Goal: Information Seeking & Learning: Learn about a topic

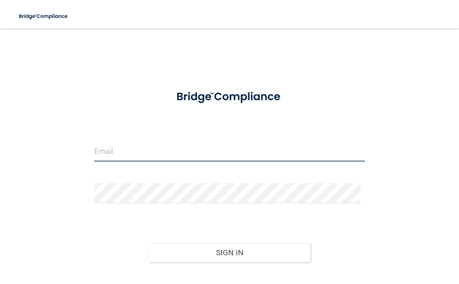
click at [154, 149] on input "email" at bounding box center [229, 151] width 271 height 20
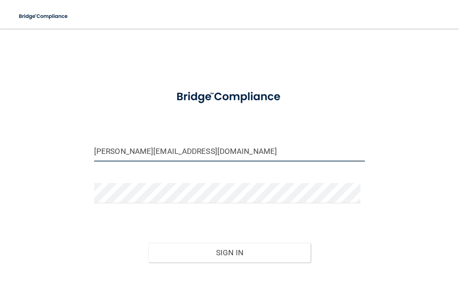
type input "[PERSON_NAME][EMAIL_ADDRESS][DOMAIN_NAME]"
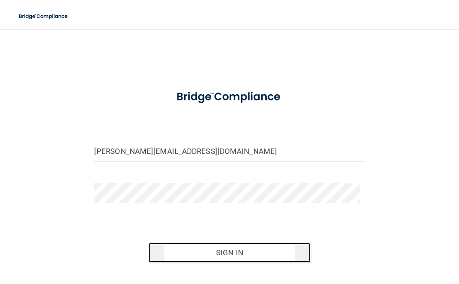
click at [215, 249] on button "Sign In" at bounding box center [229, 253] width 163 height 20
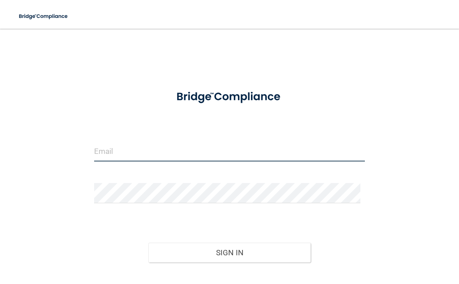
click at [167, 157] on input "email" at bounding box center [229, 151] width 271 height 20
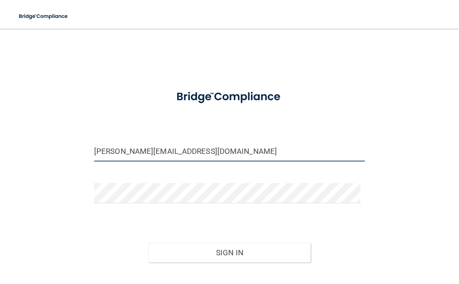
type input "[PERSON_NAME][EMAIL_ADDRESS][DOMAIN_NAME]"
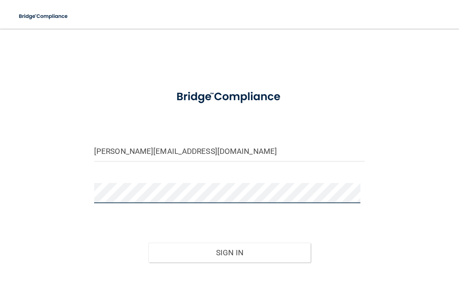
click at [148, 243] on button "Sign In" at bounding box center [229, 253] width 163 height 20
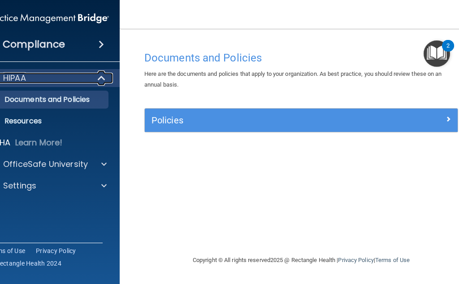
click at [108, 75] on div at bounding box center [102, 78] width 22 height 11
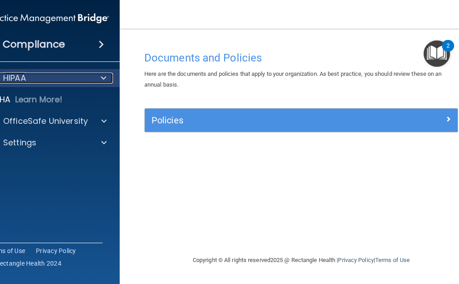
click at [103, 76] on span at bounding box center [103, 78] width 5 height 11
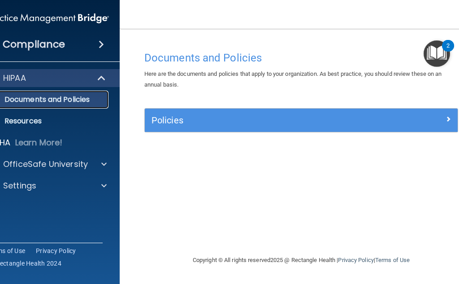
click at [43, 102] on p "Documents and Policies" at bounding box center [43, 99] width 122 height 9
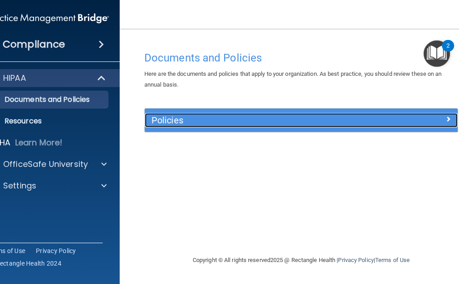
click at [194, 118] on h5 "Policies" at bounding box center [263, 120] width 222 height 10
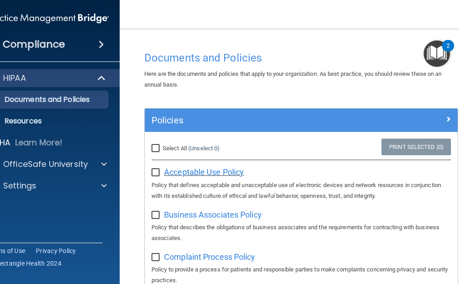
click at [168, 173] on span "Acceptable Use Policy" at bounding box center [204, 171] width 80 height 9
click at [100, 43] on span at bounding box center [101, 44] width 5 height 11
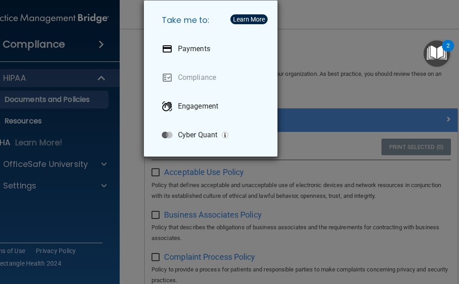
click at [125, 57] on div "Take me to: Payments Compliance Engagement Cyber Quant" at bounding box center [229, 142] width 459 height 284
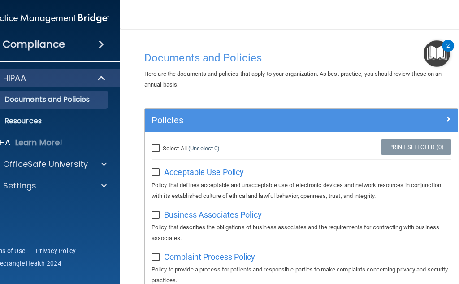
click at [99, 42] on span at bounding box center [101, 44] width 5 height 11
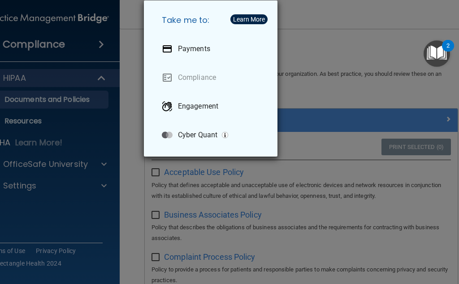
click at [124, 141] on div "Take me to: Payments Compliance Engagement Cyber Quant" at bounding box center [229, 142] width 459 height 284
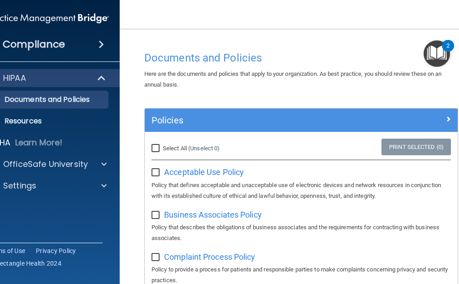
click at [441, 58] on img "Open Resource Center, 2 new notifications" at bounding box center [437, 53] width 26 height 26
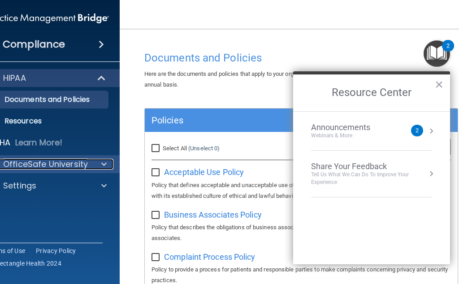
click at [37, 168] on p "OfficeSafe University" at bounding box center [45, 164] width 85 height 11
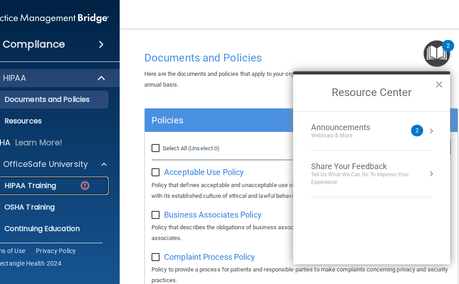
click at [23, 187] on p "HIPAA Training" at bounding box center [19, 185] width 74 height 9
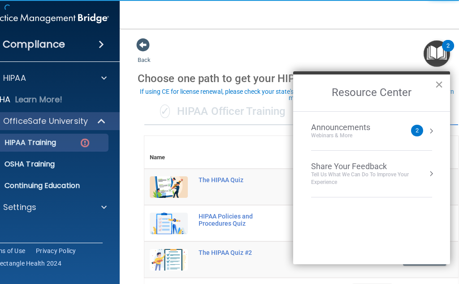
click at [438, 85] on button "×" at bounding box center [439, 84] width 9 height 14
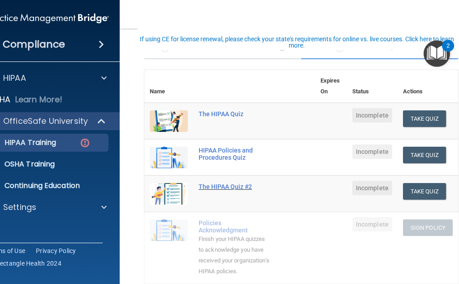
scroll to position [90, 0]
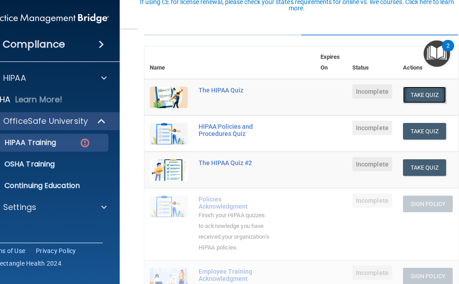
click at [414, 103] on button "Take Quiz" at bounding box center [424, 95] width 43 height 17
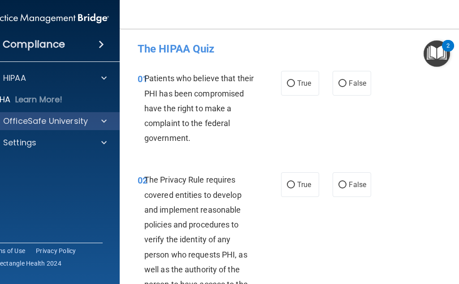
click at [65, 126] on div "OfficeSafe University" at bounding box center [48, 121] width 144 height 18
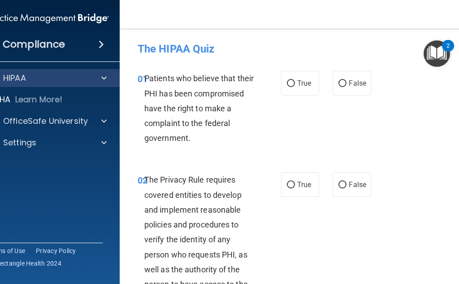
click at [19, 71] on div "HIPAA" at bounding box center [48, 78] width 144 height 18
click at [91, 80] on div at bounding box center [102, 78] width 22 height 11
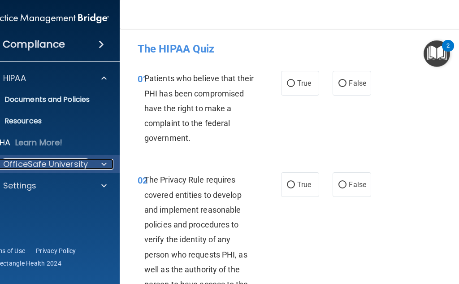
click at [60, 166] on p "OfficeSafe University" at bounding box center [45, 164] width 85 height 11
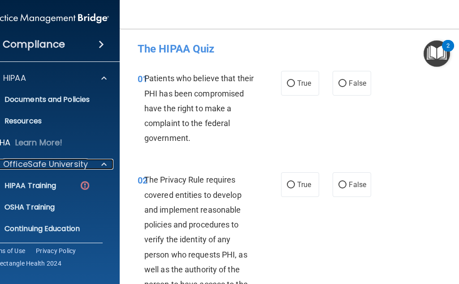
scroll to position [24, 0]
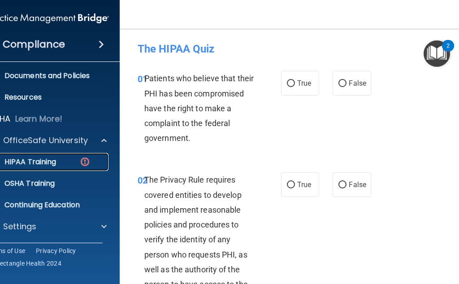
click at [27, 162] on p "HIPAA Training" at bounding box center [19, 161] width 74 height 9
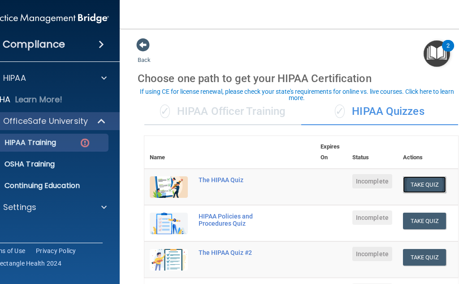
click at [420, 182] on button "Take Quiz" at bounding box center [424, 184] width 43 height 17
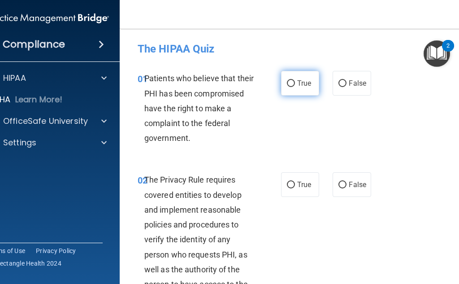
click at [294, 78] on label "True" at bounding box center [300, 83] width 38 height 25
click at [294, 80] on input "True" at bounding box center [291, 83] width 8 height 7
radio input "true"
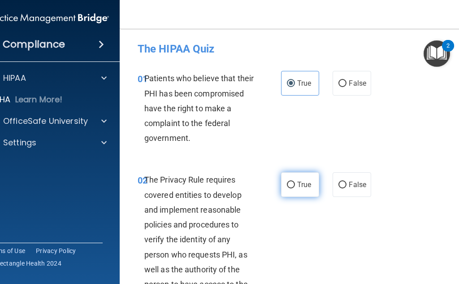
click at [298, 187] on span "True" at bounding box center [304, 184] width 14 height 9
click at [295, 187] on input "True" at bounding box center [291, 185] width 8 height 7
radio input "true"
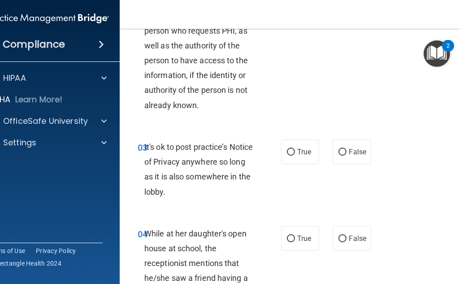
scroll to position [224, 0]
click at [342, 160] on label "False" at bounding box center [352, 151] width 38 height 25
click at [342, 155] on input "False" at bounding box center [343, 151] width 8 height 7
radio input "true"
click at [347, 242] on label "False" at bounding box center [352, 238] width 38 height 25
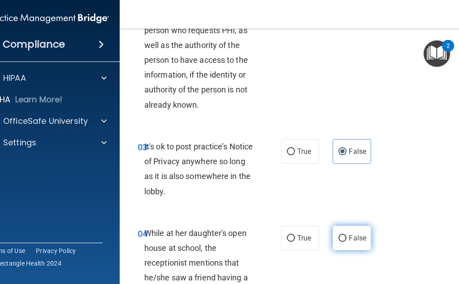
click at [347, 242] on input "False" at bounding box center [343, 238] width 8 height 7
radio input "true"
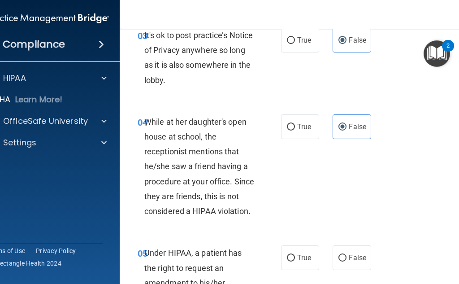
scroll to position [359, 0]
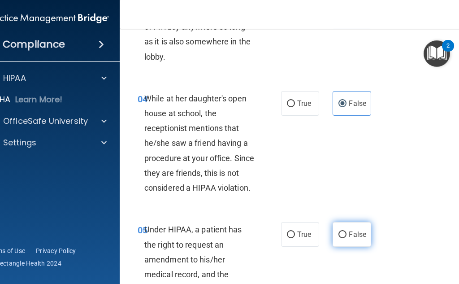
click at [354, 238] on span "False" at bounding box center [357, 234] width 17 height 9
click at [347, 238] on input "False" at bounding box center [343, 234] width 8 height 7
radio input "true"
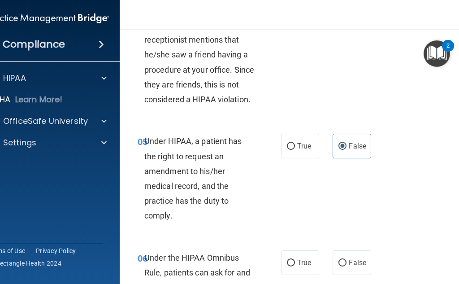
scroll to position [449, 0]
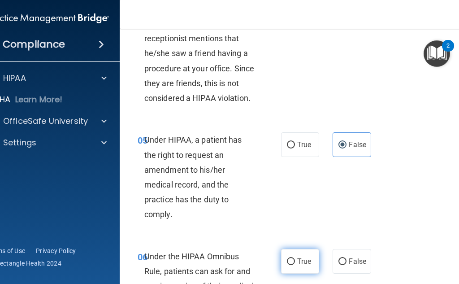
click at [293, 260] on label "True" at bounding box center [300, 261] width 38 height 25
click at [293, 260] on input "True" at bounding box center [291, 261] width 8 height 7
radio input "true"
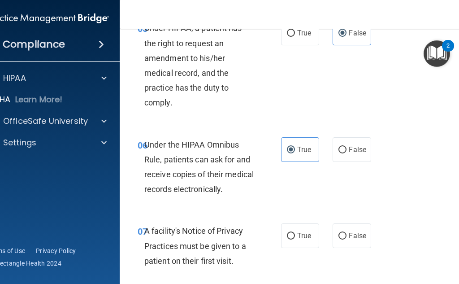
scroll to position [583, 0]
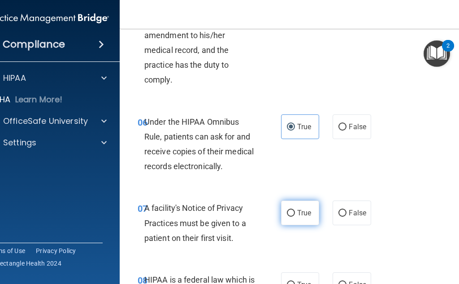
click at [303, 219] on label "True" at bounding box center [300, 212] width 38 height 25
click at [295, 217] on input "True" at bounding box center [291, 213] width 8 height 7
radio input "true"
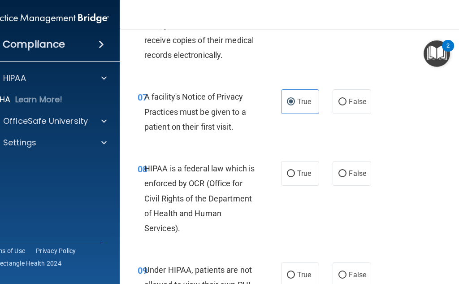
scroll to position [718, 0]
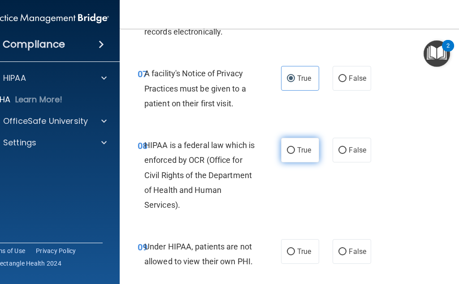
click at [291, 154] on label "True" at bounding box center [300, 150] width 38 height 25
click at [291, 154] on input "True" at bounding box center [291, 150] width 8 height 7
radio input "true"
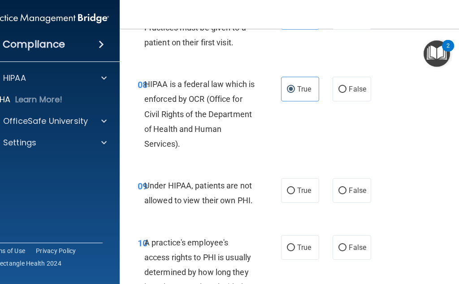
scroll to position [807, 0]
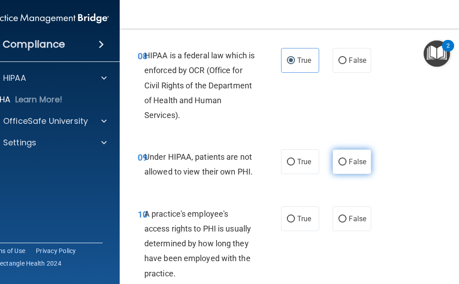
click at [355, 166] on label "False" at bounding box center [352, 161] width 38 height 25
click at [347, 166] on input "False" at bounding box center [343, 162] width 8 height 7
radio input "true"
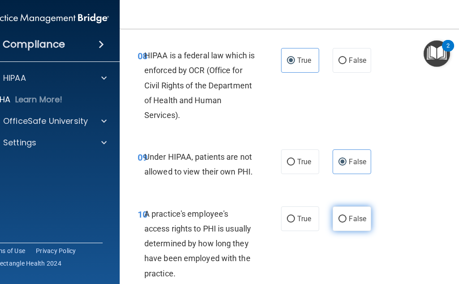
click at [349, 221] on span "False" at bounding box center [357, 218] width 17 height 9
click at [347, 221] on input "False" at bounding box center [343, 219] width 8 height 7
radio input "true"
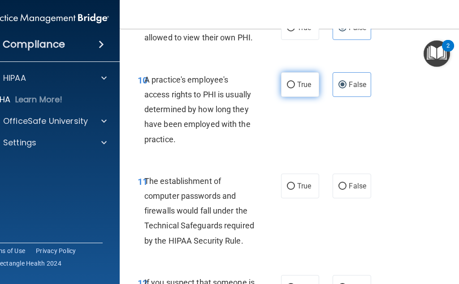
scroll to position [942, 0]
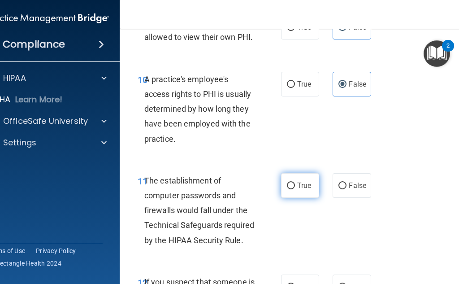
click at [297, 182] on span "True" at bounding box center [304, 185] width 14 height 9
click at [295, 183] on input "True" at bounding box center [291, 186] width 8 height 7
radio input "true"
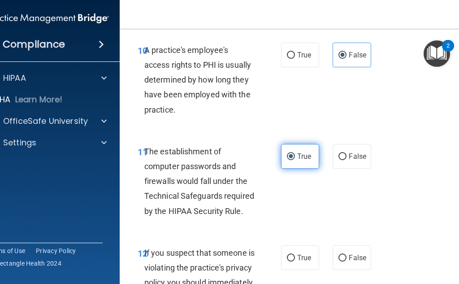
scroll to position [987, 0]
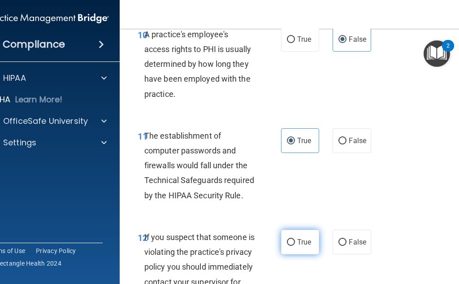
click at [294, 234] on label "True" at bounding box center [300, 242] width 38 height 25
click at [294, 239] on input "True" at bounding box center [291, 242] width 8 height 7
radio input "true"
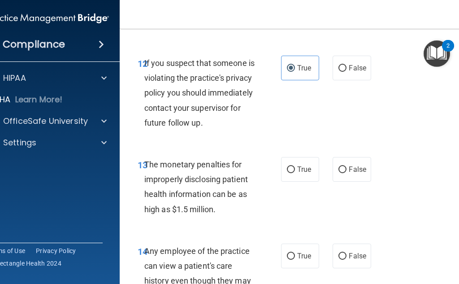
scroll to position [1166, 0]
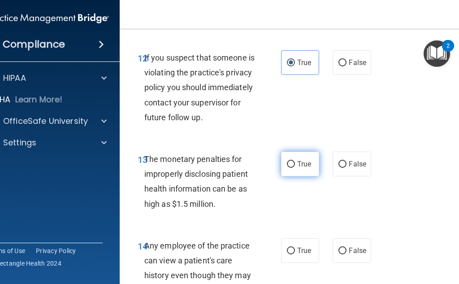
click at [295, 176] on label "True" at bounding box center [300, 164] width 38 height 25
click at [295, 168] on input "True" at bounding box center [291, 164] width 8 height 7
radio input "true"
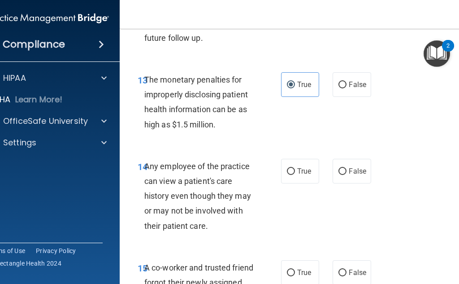
scroll to position [1256, 0]
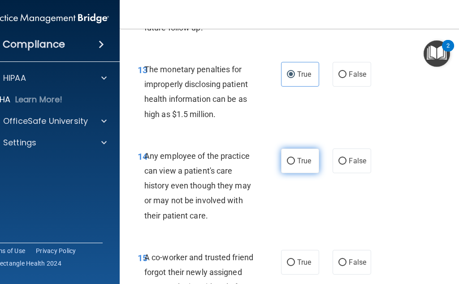
click at [289, 165] on input "True" at bounding box center [291, 161] width 8 height 7
radio input "true"
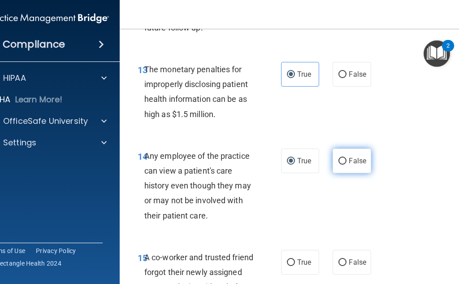
click at [333, 173] on label "False" at bounding box center [352, 160] width 38 height 25
click at [339, 165] on input "False" at bounding box center [343, 161] width 8 height 7
radio input "true"
radio input "false"
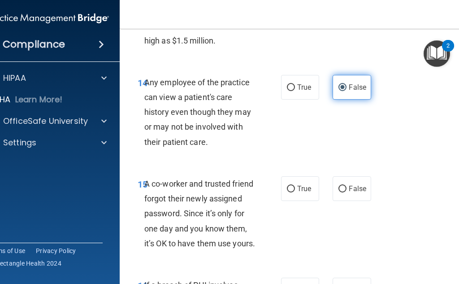
scroll to position [1346, 0]
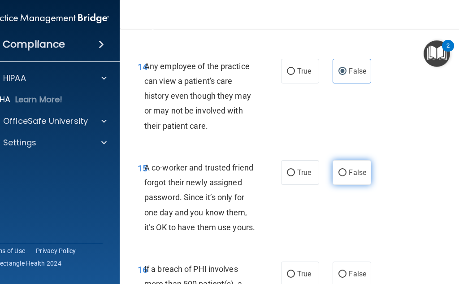
click at [342, 185] on label "False" at bounding box center [352, 172] width 38 height 25
click at [342, 176] on input "False" at bounding box center [343, 173] width 8 height 7
radio input "true"
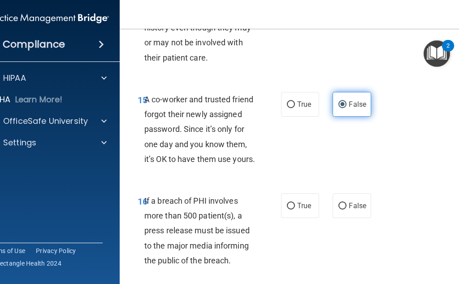
scroll to position [1480, 0]
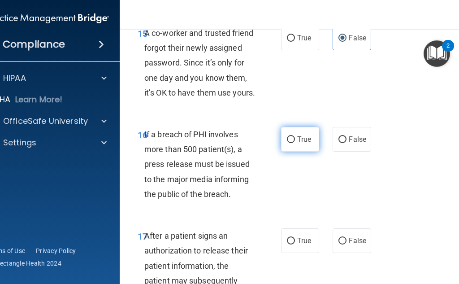
click at [286, 152] on label "True" at bounding box center [300, 139] width 38 height 25
click at [287, 143] on input "True" at bounding box center [291, 139] width 8 height 7
radio input "true"
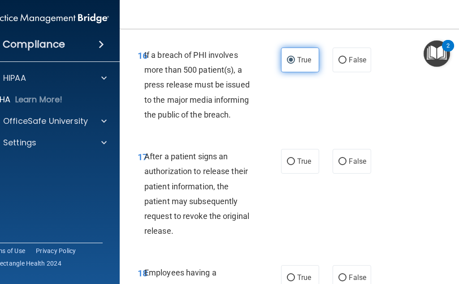
scroll to position [1615, 0]
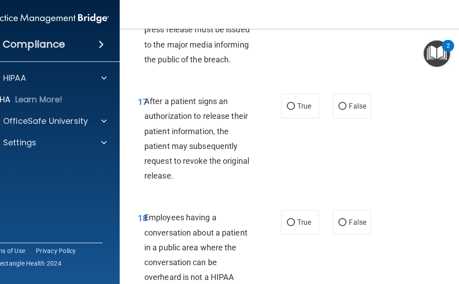
click at [295, 152] on div "17 After a patient signs an authorization to release their patient information,…" at bounding box center [301, 141] width 341 height 116
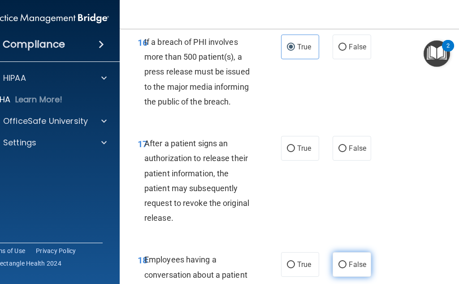
scroll to position [1570, 0]
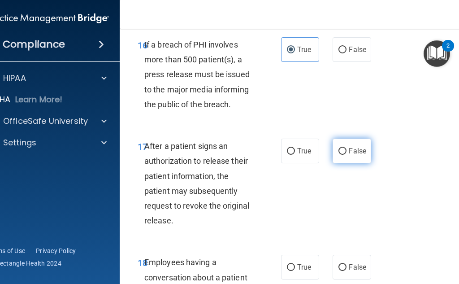
click at [352, 155] on span "False" at bounding box center [357, 151] width 17 height 9
click at [347, 155] on input "False" at bounding box center [343, 151] width 8 height 7
radio input "true"
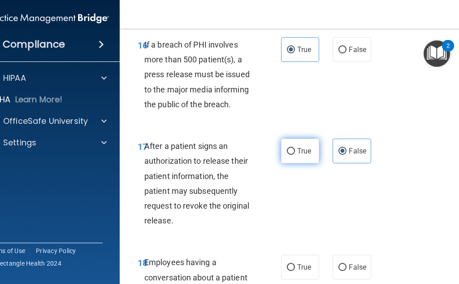
click at [304, 155] on span "True" at bounding box center [304, 151] width 14 height 9
click at [295, 155] on input "True" at bounding box center [291, 151] width 8 height 7
radio input "true"
radio input "false"
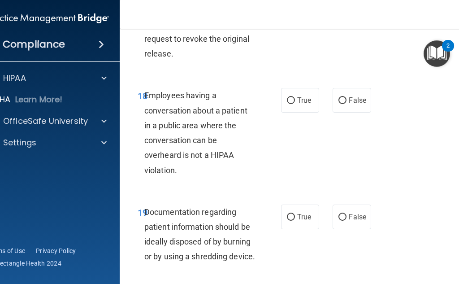
scroll to position [1749, 0]
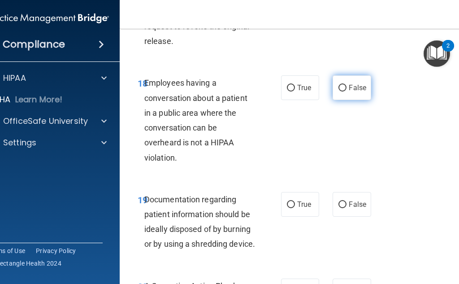
click at [349, 92] on span "False" at bounding box center [357, 87] width 17 height 9
click at [347, 91] on input "False" at bounding box center [343, 88] width 8 height 7
radio input "true"
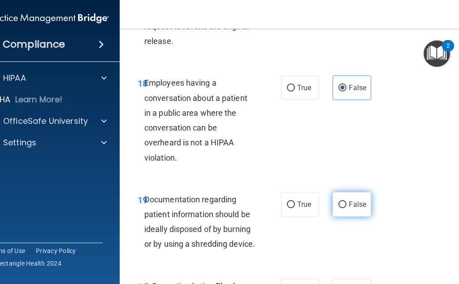
click at [342, 208] on input "False" at bounding box center [343, 204] width 8 height 7
radio input "true"
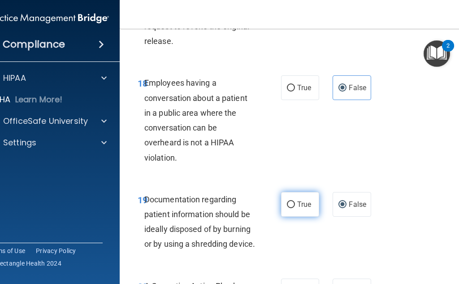
click at [290, 217] on label "True" at bounding box center [300, 204] width 38 height 25
click at [290, 208] on input "True" at bounding box center [291, 204] width 8 height 7
radio input "true"
radio input "false"
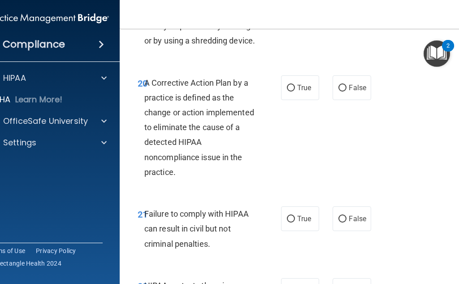
scroll to position [1974, 0]
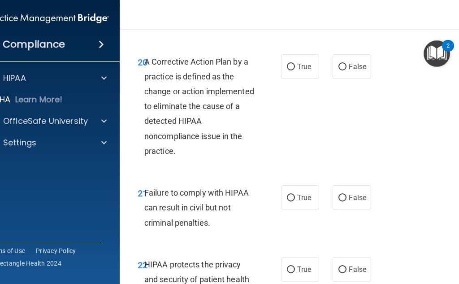
click at [289, 161] on div "20 A Corrective Action Plan by a practice is defined as the change or action im…" at bounding box center [209, 108] width 170 height 109
click at [294, 79] on label "True" at bounding box center [300, 66] width 38 height 25
click at [294, 70] on input "True" at bounding box center [291, 67] width 8 height 7
radio input "true"
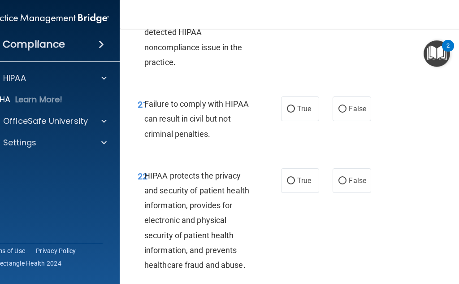
scroll to position [2063, 0]
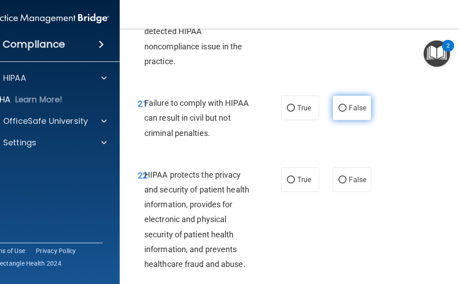
click at [339, 112] on input "False" at bounding box center [343, 108] width 8 height 7
radio input "true"
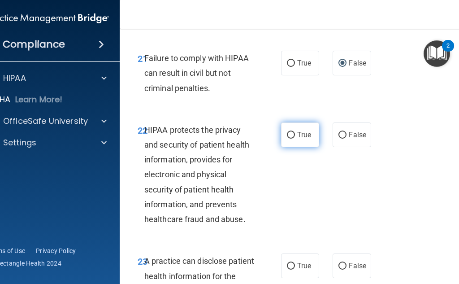
click at [298, 139] on span "True" at bounding box center [304, 135] width 14 height 9
click at [295, 139] on input "True" at bounding box center [291, 135] width 8 height 7
radio input "true"
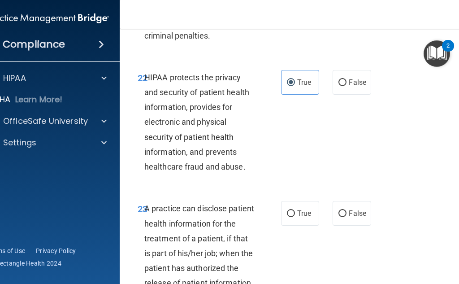
scroll to position [2243, 0]
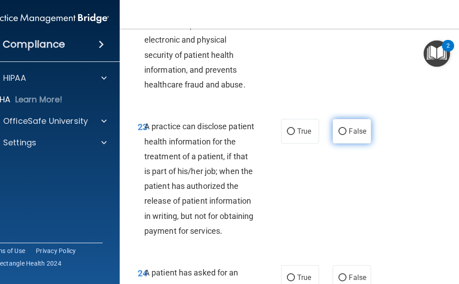
click at [340, 135] on input "False" at bounding box center [343, 131] width 8 height 7
radio input "true"
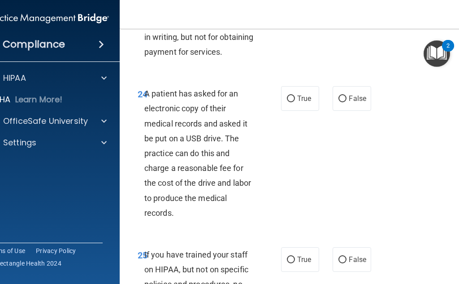
scroll to position [2422, 0]
click at [293, 110] on label "True" at bounding box center [300, 98] width 38 height 25
click at [293, 102] on input "True" at bounding box center [291, 98] width 8 height 7
radio input "true"
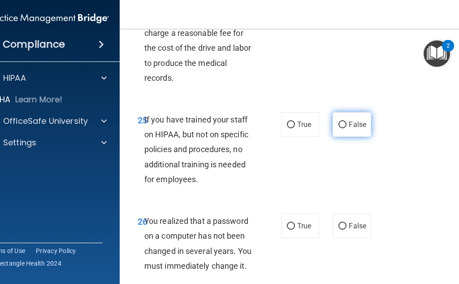
click at [354, 137] on label "False" at bounding box center [352, 124] width 38 height 25
click at [347, 128] on input "False" at bounding box center [343, 125] width 8 height 7
radio input "true"
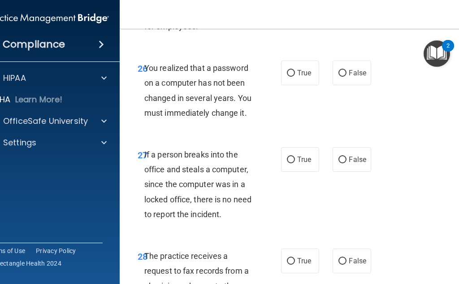
scroll to position [2736, 0]
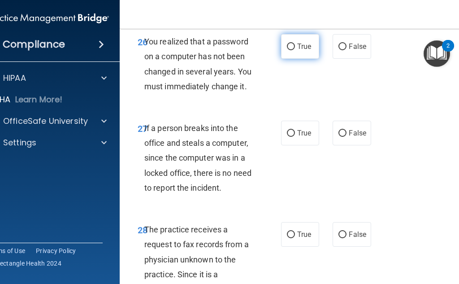
click at [291, 50] on input "True" at bounding box center [291, 47] width 8 height 7
radio input "true"
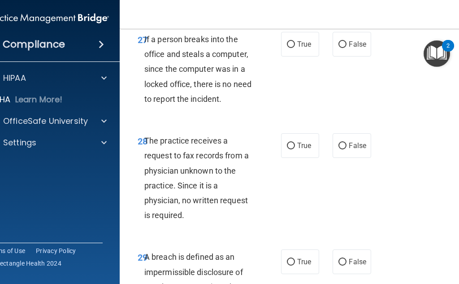
scroll to position [2826, 0]
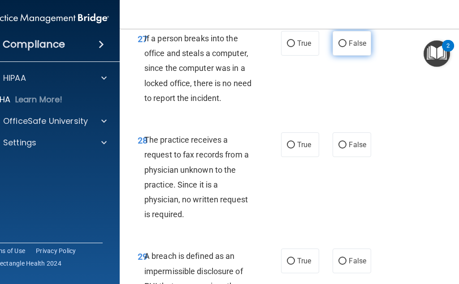
click at [350, 48] on span "False" at bounding box center [357, 43] width 17 height 9
click at [347, 47] on input "False" at bounding box center [343, 43] width 8 height 7
radio input "true"
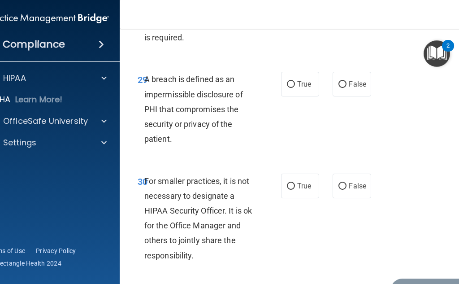
scroll to position [3005, 0]
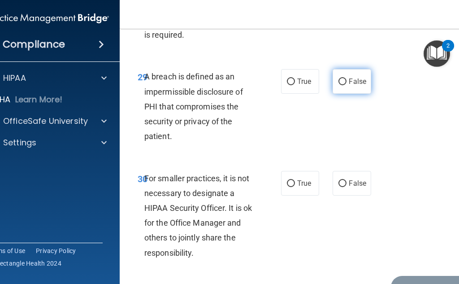
click at [337, 94] on label "False" at bounding box center [352, 81] width 38 height 25
click at [339, 85] on input "False" at bounding box center [343, 81] width 8 height 7
radio input "true"
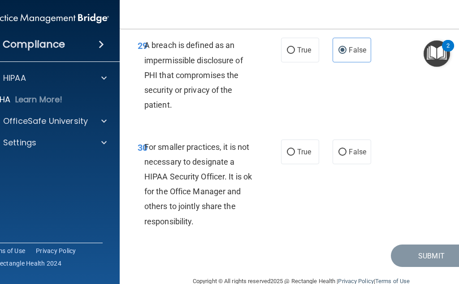
scroll to position [3095, 0]
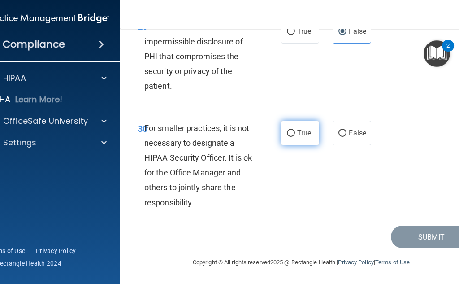
click at [294, 145] on label "True" at bounding box center [300, 133] width 38 height 25
click at [294, 137] on input "True" at bounding box center [291, 133] width 8 height 7
radio input "true"
click at [296, 40] on label "True" at bounding box center [300, 31] width 38 height 25
click at [295, 35] on input "True" at bounding box center [291, 31] width 8 height 7
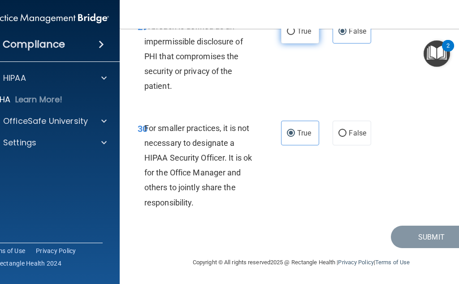
radio input "true"
radio input "false"
click at [339, 137] on input "False" at bounding box center [343, 133] width 8 height 7
radio input "true"
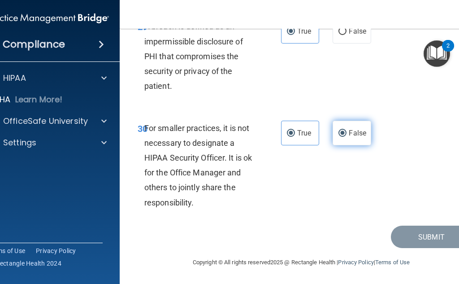
radio input "false"
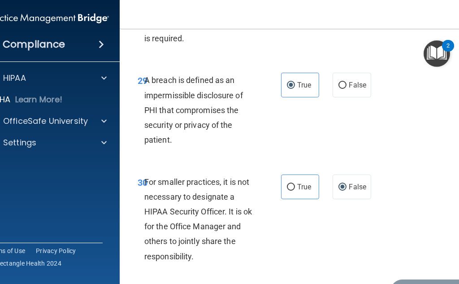
scroll to position [2915, 0]
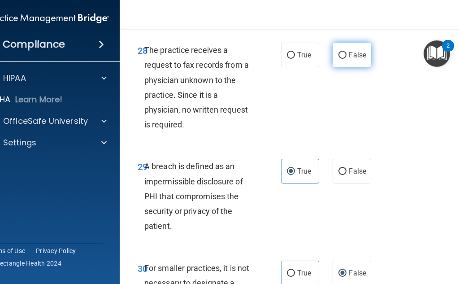
click at [339, 59] on input "False" at bounding box center [343, 55] width 8 height 7
radio input "true"
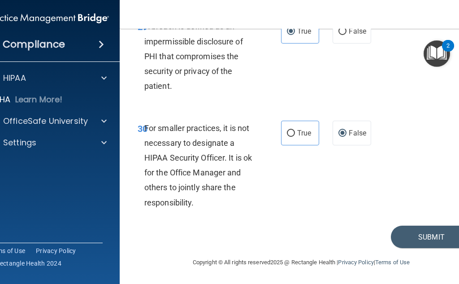
scroll to position [3115, 0]
click at [414, 238] on button "Submit" at bounding box center [431, 237] width 81 height 23
click at [412, 242] on button "Submit" at bounding box center [431, 237] width 81 height 23
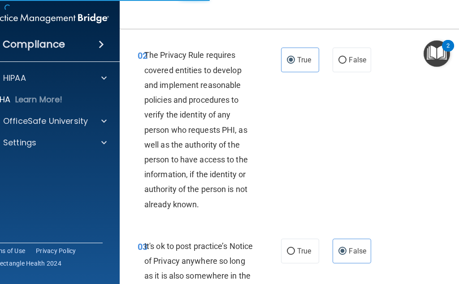
scroll to position [65, 0]
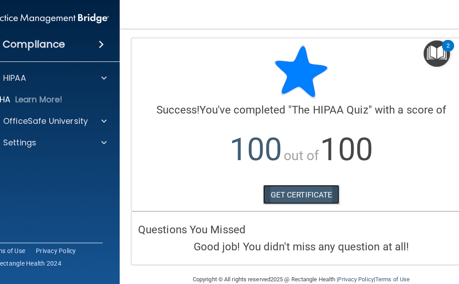
click at [286, 196] on link "GET CERTIFICATE" at bounding box center [301, 195] width 77 height 20
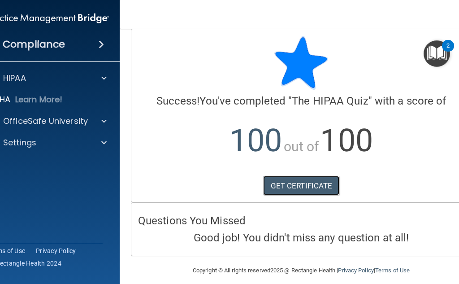
scroll to position [17, 0]
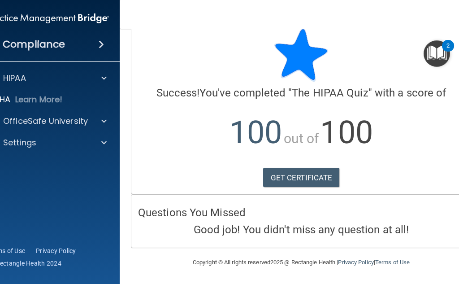
click at [453, 277] on div at bounding box center [453, 277] width 0 height 0
click at [99, 45] on span at bounding box center [101, 44] width 5 height 11
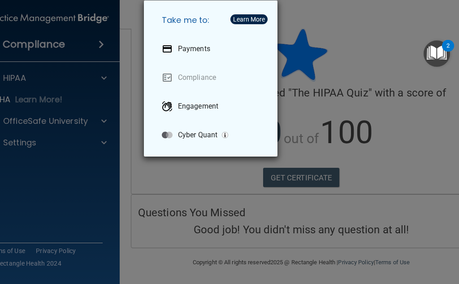
click at [332, 95] on div "Take me to: Payments Compliance Engagement Cyber Quant" at bounding box center [229, 142] width 459 height 284
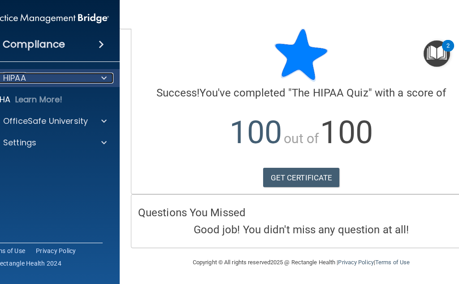
click at [94, 77] on div at bounding box center [102, 78] width 22 height 11
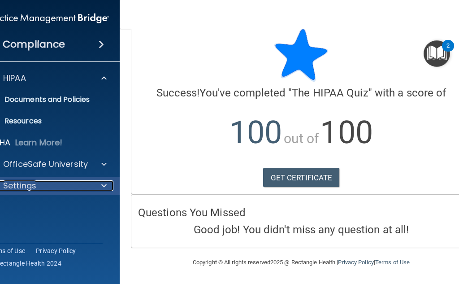
click at [87, 191] on div "Settings" at bounding box center [35, 185] width 111 height 11
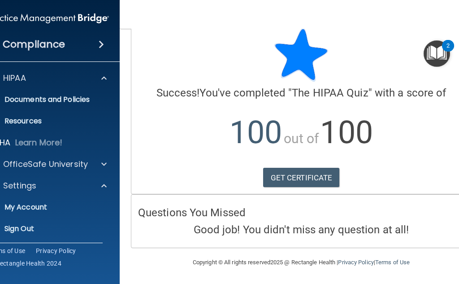
click at [93, 154] on div "HIPAA Documents and Policies Report an Incident Business Associates Emergency P…" at bounding box center [48, 154] width 144 height 179
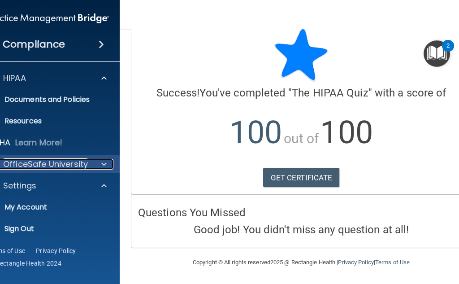
click at [97, 168] on div at bounding box center [102, 164] width 22 height 11
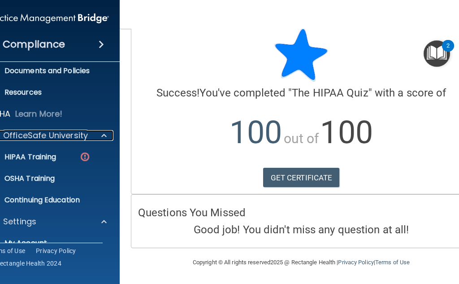
scroll to position [45, 0]
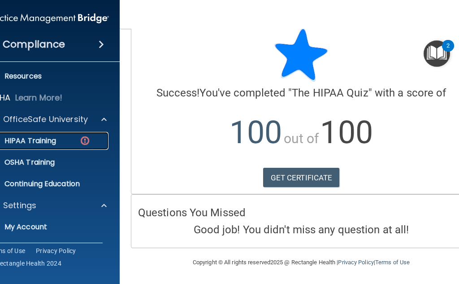
click at [22, 137] on p "HIPAA Training" at bounding box center [19, 140] width 74 height 9
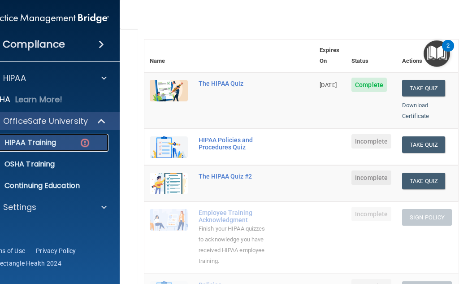
scroll to position [135, 0]
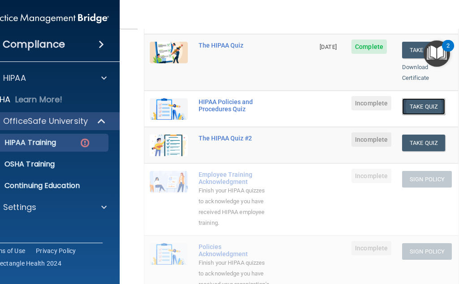
click at [423, 104] on button "Take Quiz" at bounding box center [423, 106] width 43 height 17
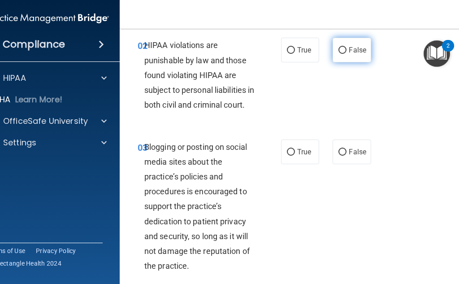
click at [333, 48] on label "False" at bounding box center [352, 50] width 38 height 25
click at [339, 48] on input "False" at bounding box center [343, 50] width 8 height 7
radio input "true"
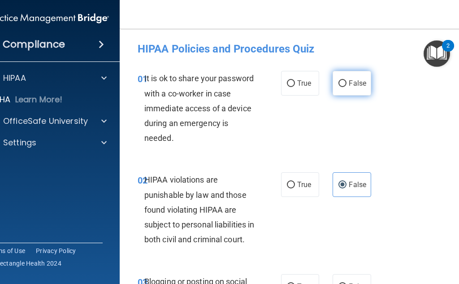
click at [356, 77] on label "False" at bounding box center [352, 83] width 38 height 25
click at [347, 80] on input "False" at bounding box center [343, 83] width 8 height 7
radio input "true"
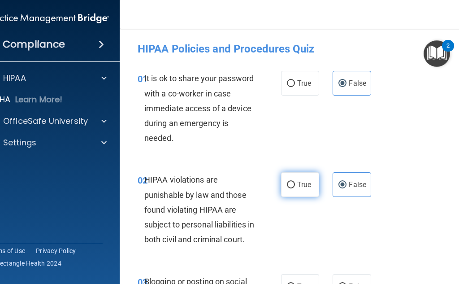
click at [292, 185] on input "True" at bounding box center [291, 185] width 8 height 7
radio input "true"
radio input "false"
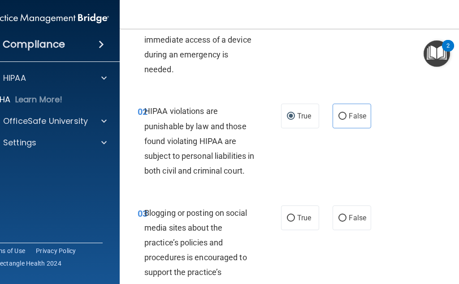
scroll to position [90, 0]
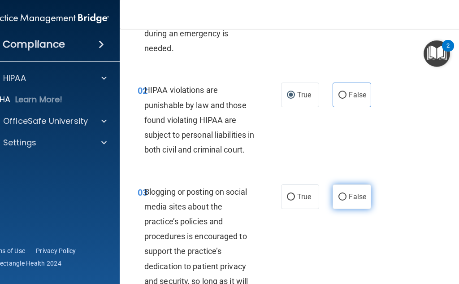
click at [344, 209] on label "False" at bounding box center [352, 196] width 38 height 25
click at [344, 200] on input "False" at bounding box center [343, 197] width 8 height 7
radio input "true"
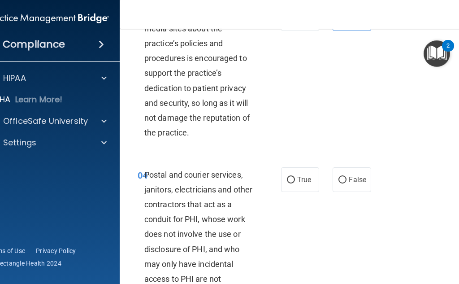
scroll to position [269, 0]
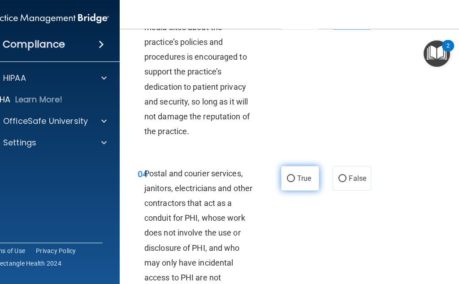
click at [295, 185] on label "True" at bounding box center [300, 178] width 38 height 25
click at [295, 182] on input "True" at bounding box center [291, 178] width 8 height 7
radio input "true"
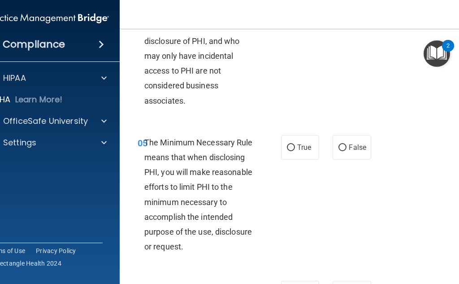
scroll to position [493, 0]
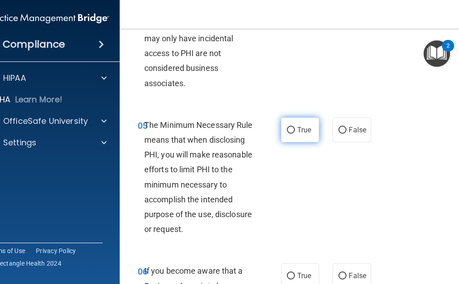
click at [297, 134] on span "True" at bounding box center [304, 130] width 14 height 9
click at [295, 134] on input "True" at bounding box center [291, 130] width 8 height 7
radio input "true"
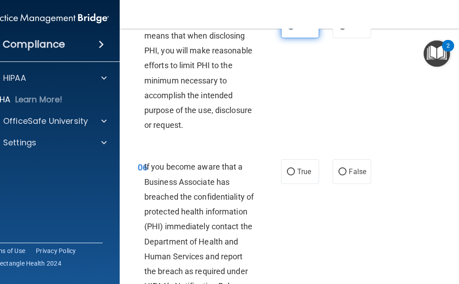
scroll to position [718, 0]
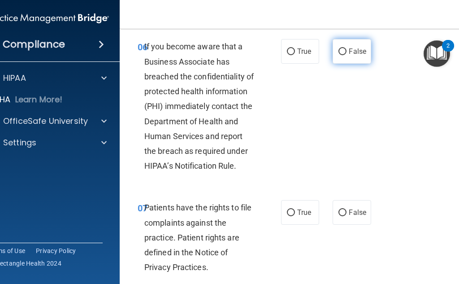
click at [349, 64] on label "False" at bounding box center [352, 51] width 38 height 25
click at [347, 55] on input "False" at bounding box center [343, 51] width 8 height 7
radio input "true"
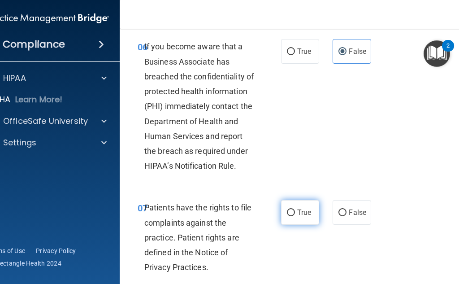
click at [297, 217] on span "True" at bounding box center [304, 212] width 14 height 9
click at [295, 216] on input "True" at bounding box center [291, 212] width 8 height 7
radio input "true"
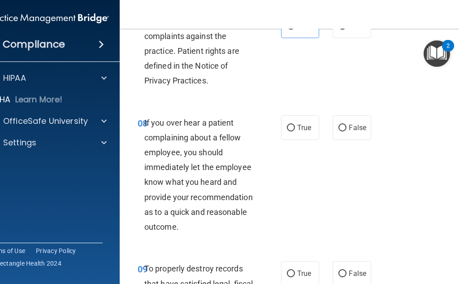
scroll to position [942, 0]
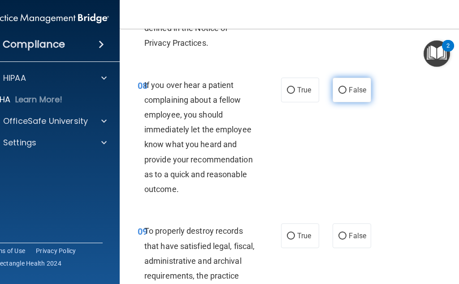
click at [348, 100] on label "False" at bounding box center [352, 90] width 38 height 25
click at [347, 94] on input "False" at bounding box center [343, 90] width 8 height 7
radio input "true"
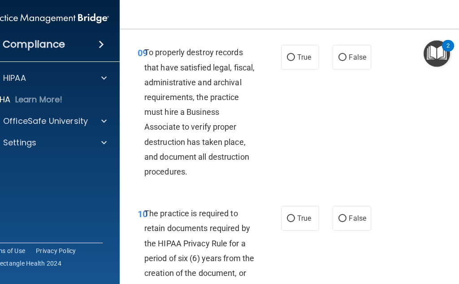
scroll to position [1121, 0]
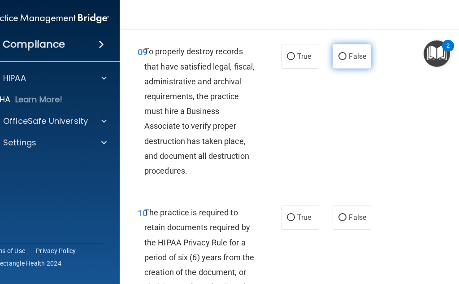
click at [345, 69] on label "False" at bounding box center [352, 56] width 38 height 25
click at [345, 60] on input "False" at bounding box center [343, 56] width 8 height 7
radio input "true"
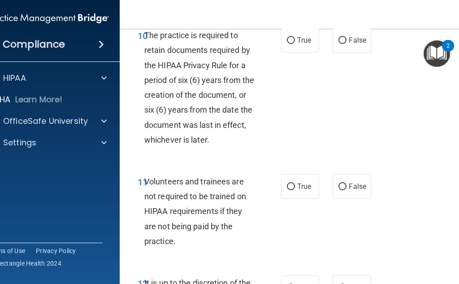
scroll to position [1301, 0]
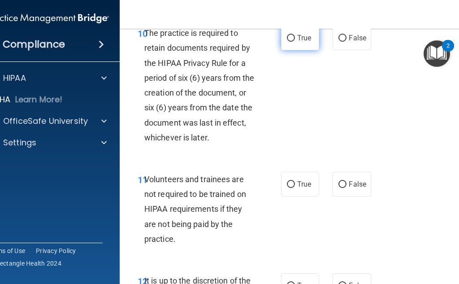
click at [298, 50] on label "True" at bounding box center [300, 38] width 38 height 25
click at [295, 42] on input "True" at bounding box center [291, 38] width 8 height 7
radio input "true"
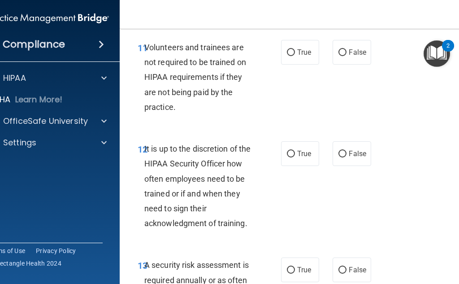
scroll to position [1435, 0]
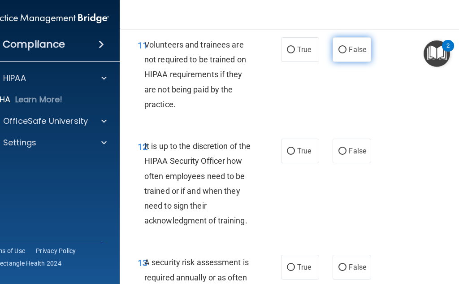
click at [346, 62] on label "False" at bounding box center [352, 49] width 38 height 25
click at [346, 53] on input "False" at bounding box center [343, 50] width 8 height 7
radio input "true"
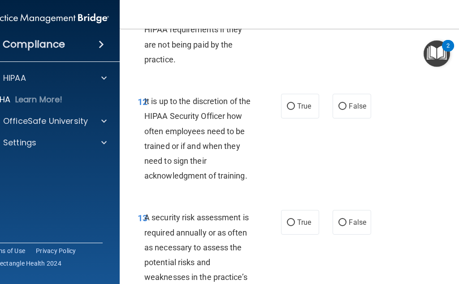
scroll to position [1525, 0]
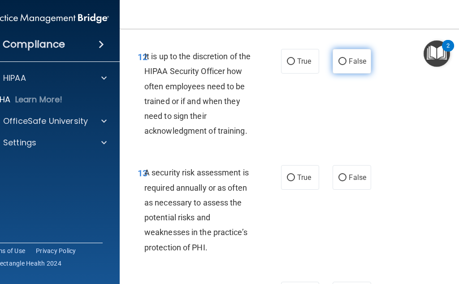
click at [344, 65] on label "False" at bounding box center [352, 61] width 38 height 25
click at [344, 65] on input "False" at bounding box center [343, 61] width 8 height 7
radio input "true"
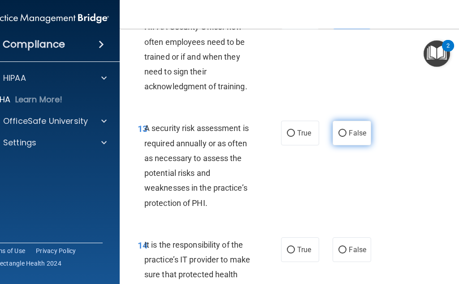
scroll to position [1615, 0]
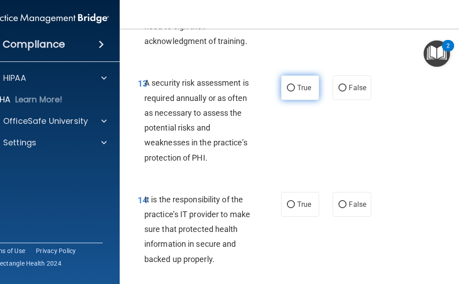
click at [306, 92] on span "True" at bounding box center [304, 87] width 14 height 9
click at [295, 91] on input "True" at bounding box center [291, 88] width 8 height 7
radio input "true"
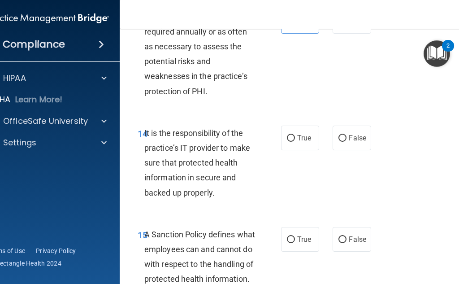
scroll to position [1660, 0]
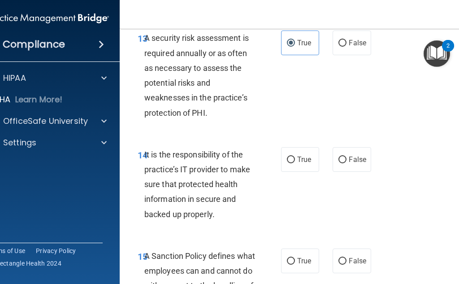
click at [344, 188] on div "14 It is the responsibility of the practice’s IT provider to make sure that pro…" at bounding box center [301, 186] width 341 height 101
click at [344, 172] on label "False" at bounding box center [352, 159] width 38 height 25
click at [344, 163] on input "False" at bounding box center [343, 160] width 8 height 7
radio input "true"
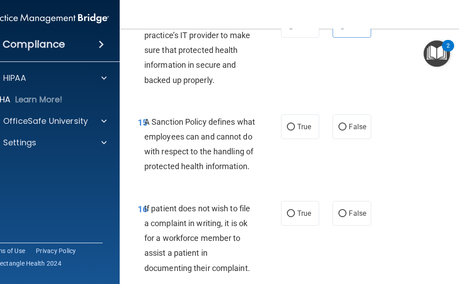
scroll to position [1794, 0]
click at [349, 131] on span "False" at bounding box center [357, 126] width 17 height 9
click at [347, 130] on input "False" at bounding box center [343, 126] width 8 height 7
radio input "true"
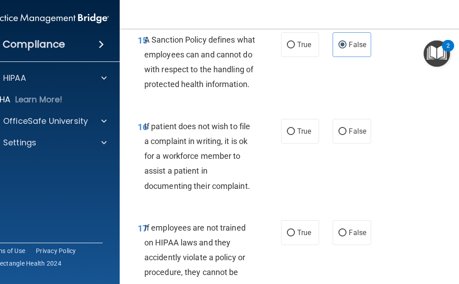
scroll to position [1884, 0]
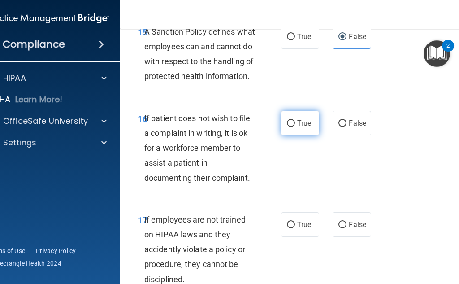
click at [308, 135] on label "True" at bounding box center [300, 123] width 38 height 25
click at [295, 127] on input "True" at bounding box center [291, 123] width 8 height 7
radio input "true"
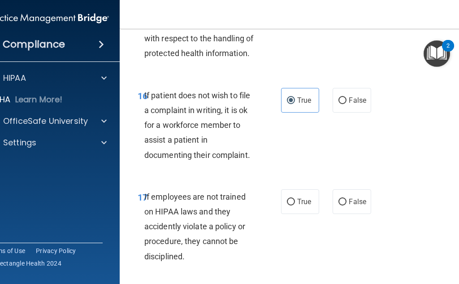
scroll to position [1974, 0]
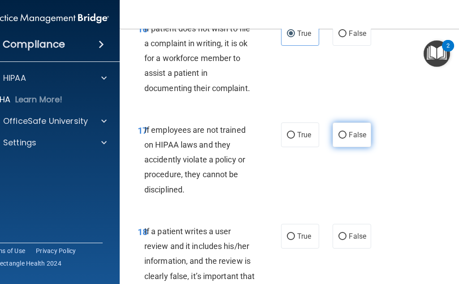
click at [347, 147] on label "False" at bounding box center [352, 134] width 38 height 25
click at [347, 139] on input "False" at bounding box center [343, 135] width 8 height 7
radio input "true"
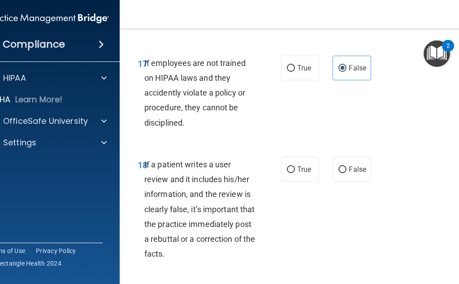
scroll to position [2063, 0]
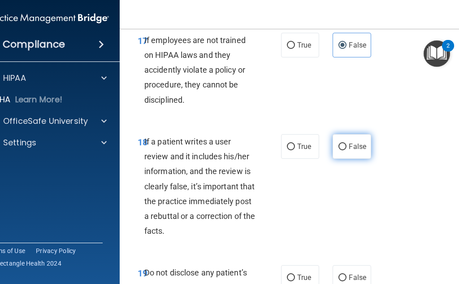
click at [357, 159] on label "False" at bounding box center [352, 146] width 38 height 25
click at [347, 150] on input "False" at bounding box center [343, 147] width 8 height 7
radio input "true"
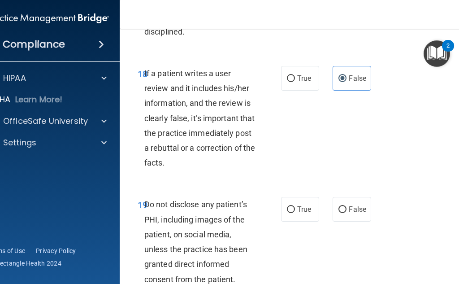
scroll to position [2153, 0]
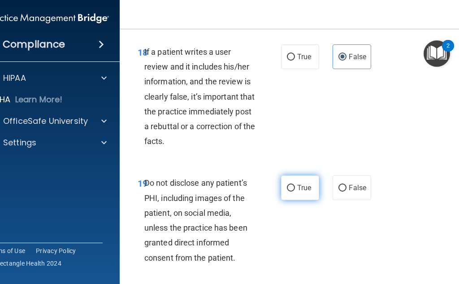
click at [309, 200] on label "True" at bounding box center [300, 187] width 38 height 25
click at [295, 192] on input "True" at bounding box center [291, 188] width 8 height 7
radio input "true"
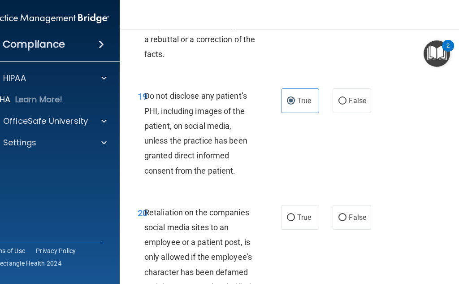
scroll to position [2243, 0]
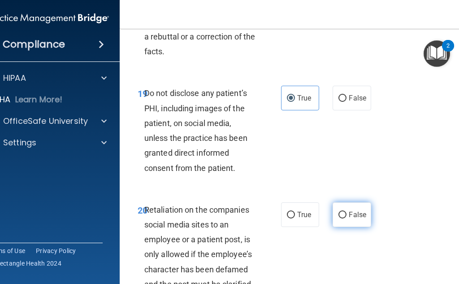
click at [353, 227] on label "False" at bounding box center [352, 214] width 38 height 25
click at [347, 218] on input "False" at bounding box center [343, 215] width 8 height 7
radio input "true"
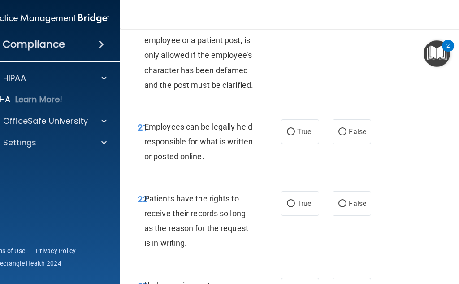
scroll to position [2467, 0]
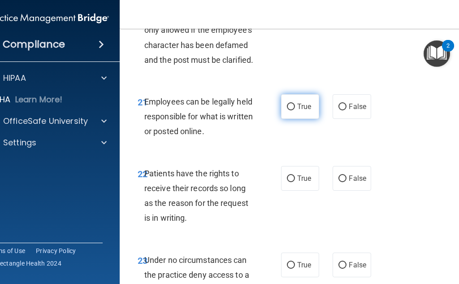
click at [293, 119] on label "True" at bounding box center [300, 106] width 38 height 25
click at [293, 110] on input "True" at bounding box center [291, 107] width 8 height 7
radio input "true"
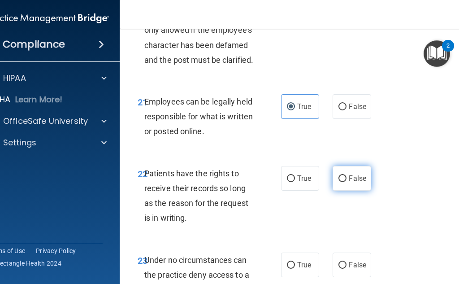
click at [339, 182] on input "False" at bounding box center [343, 178] width 8 height 7
radio input "true"
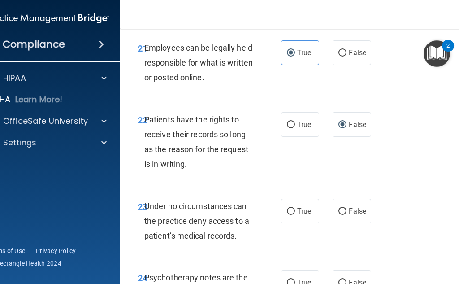
scroll to position [2557, 0]
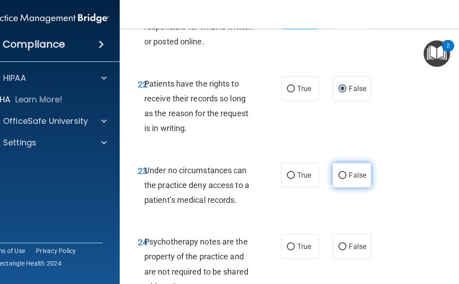
click at [343, 187] on label "False" at bounding box center [352, 175] width 38 height 25
click at [343, 179] on input "False" at bounding box center [343, 175] width 8 height 7
radio input "true"
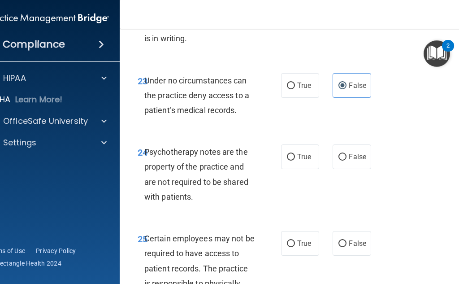
scroll to position [2691, 0]
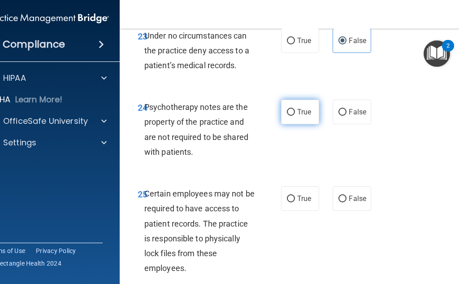
click at [305, 124] on label "True" at bounding box center [300, 112] width 38 height 25
click at [295, 116] on input "True" at bounding box center [291, 112] width 8 height 7
radio input "true"
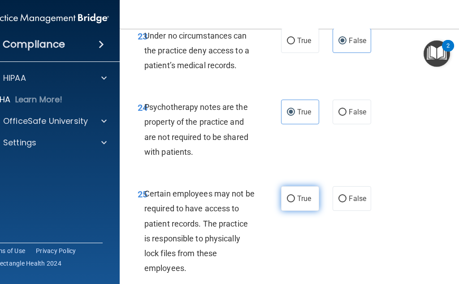
click at [287, 202] on input "True" at bounding box center [291, 199] width 8 height 7
radio input "true"
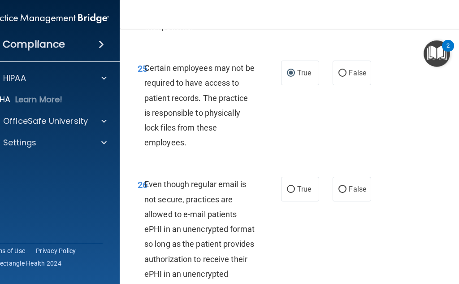
scroll to position [2826, 0]
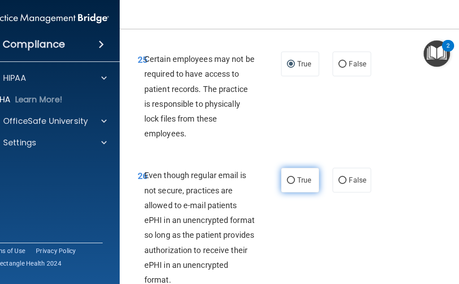
click at [302, 192] on label "True" at bounding box center [300, 180] width 38 height 25
click at [295, 184] on input "True" at bounding box center [291, 180] width 8 height 7
radio input "true"
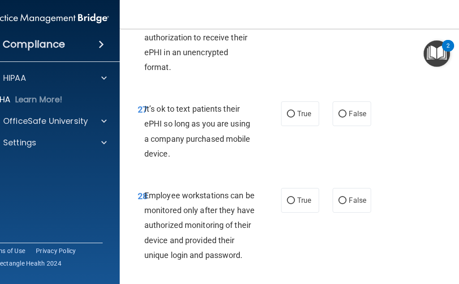
scroll to position [3050, 0]
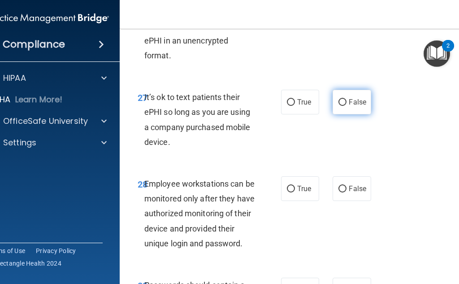
click at [354, 106] on span "False" at bounding box center [357, 102] width 17 height 9
click at [347, 106] on input "False" at bounding box center [343, 102] width 8 height 7
radio input "true"
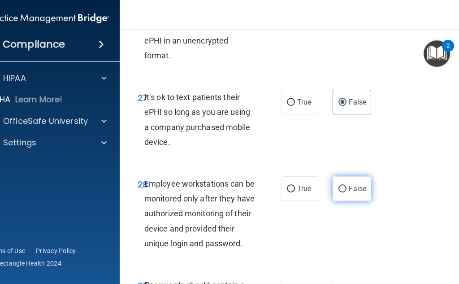
click at [352, 193] on span "False" at bounding box center [357, 188] width 17 height 9
click at [347, 192] on input "False" at bounding box center [343, 189] width 8 height 7
radio input "true"
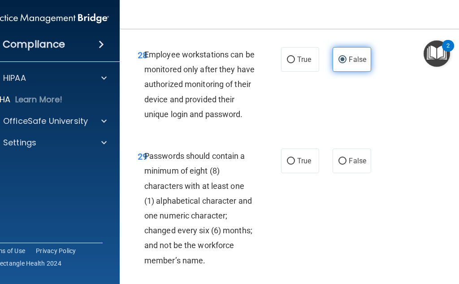
scroll to position [3185, 0]
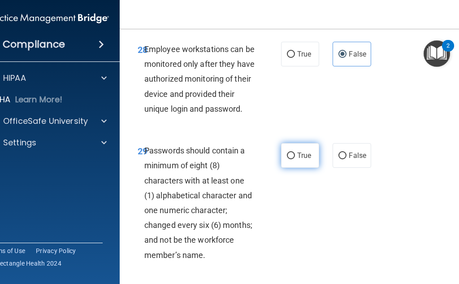
click at [301, 160] on span "True" at bounding box center [304, 155] width 14 height 9
click at [295, 159] on input "True" at bounding box center [291, 155] width 8 height 7
radio input "true"
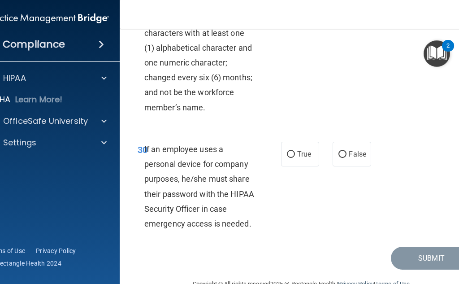
scroll to position [3364, 0]
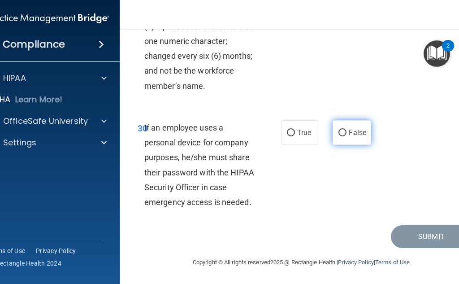
click at [340, 136] on input "False" at bounding box center [343, 133] width 8 height 7
radio input "true"
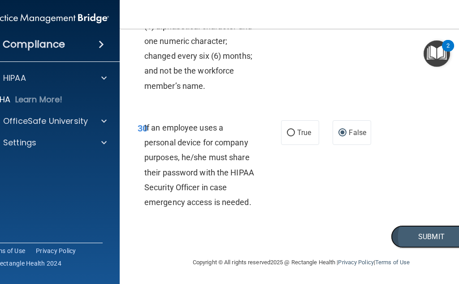
click at [410, 248] on button "Submit" at bounding box center [431, 236] width 81 height 23
click at [415, 248] on button "Submit" at bounding box center [431, 236] width 81 height 23
click at [420, 248] on button "Submit" at bounding box center [431, 236] width 81 height 23
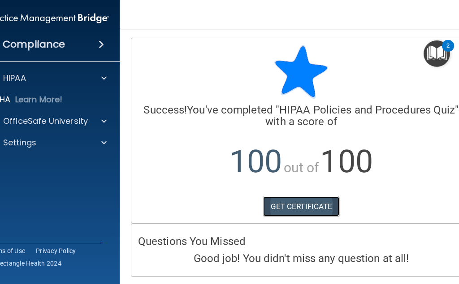
click at [310, 204] on link "GET CERTIFICATE" at bounding box center [301, 206] width 77 height 20
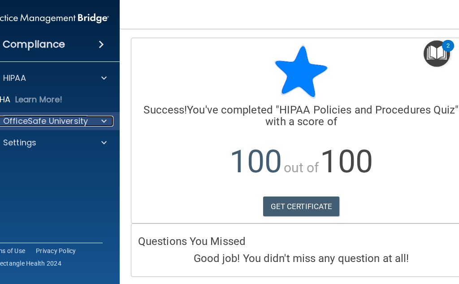
click at [87, 125] on div "OfficeSafe University" at bounding box center [35, 121] width 111 height 11
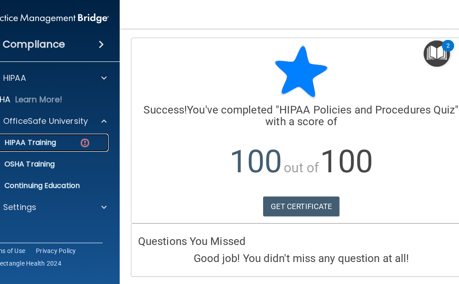
click at [52, 149] on link "HIPAA Training" at bounding box center [37, 143] width 141 height 18
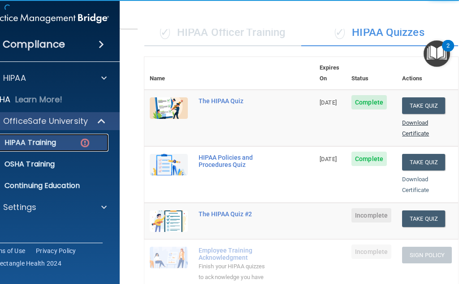
scroll to position [135, 0]
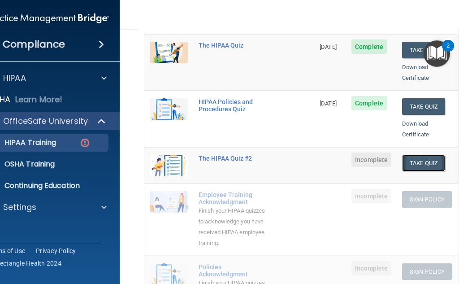
click at [419, 155] on button "Take Quiz" at bounding box center [423, 163] width 43 height 17
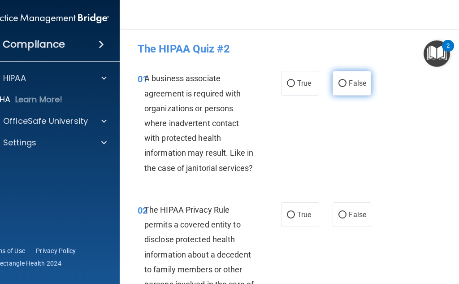
click at [349, 83] on span "False" at bounding box center [357, 83] width 17 height 9
click at [346, 83] on input "False" at bounding box center [343, 83] width 8 height 7
radio input "true"
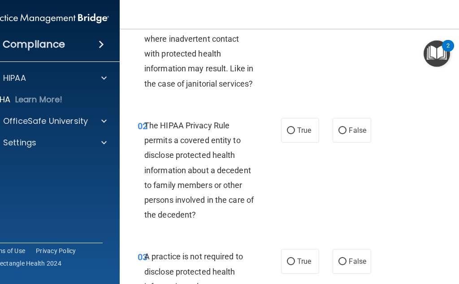
scroll to position [90, 0]
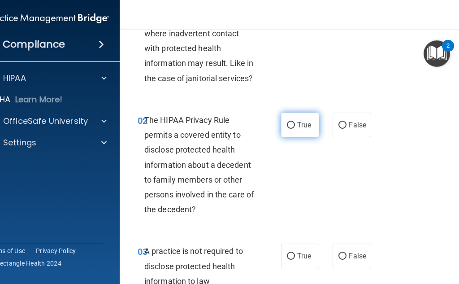
click at [312, 135] on label "True" at bounding box center [300, 125] width 38 height 25
click at [295, 129] on input "True" at bounding box center [291, 125] width 8 height 7
radio input "true"
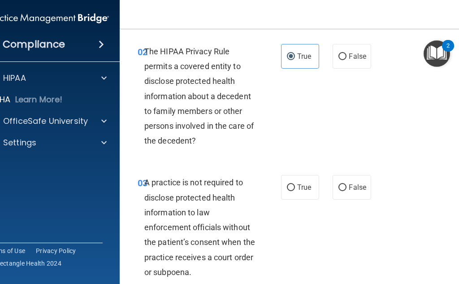
scroll to position [179, 0]
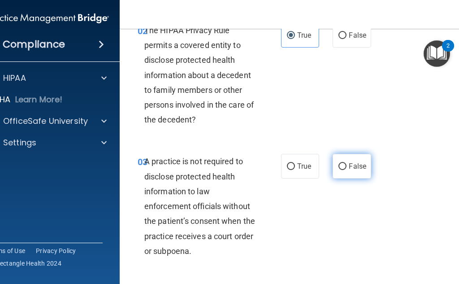
click at [363, 160] on label "False" at bounding box center [352, 166] width 38 height 25
click at [347, 163] on input "False" at bounding box center [343, 166] width 8 height 7
radio input "true"
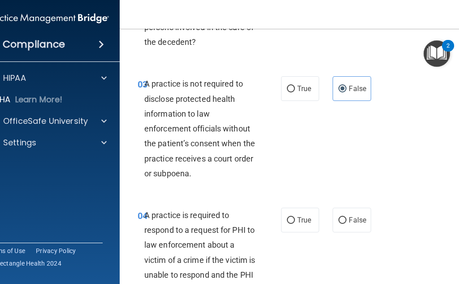
scroll to position [269, 0]
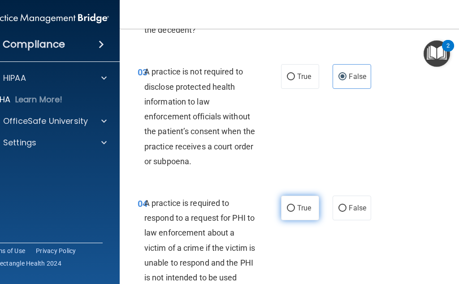
click at [309, 208] on label "True" at bounding box center [300, 208] width 38 height 25
click at [295, 208] on input "True" at bounding box center [291, 208] width 8 height 7
radio input "true"
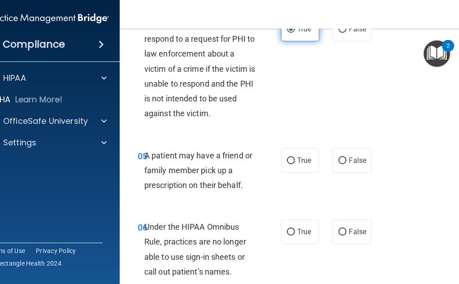
scroll to position [449, 0]
click at [301, 162] on span "True" at bounding box center [304, 160] width 14 height 9
click at [295, 162] on input "True" at bounding box center [291, 160] width 8 height 7
radio input "true"
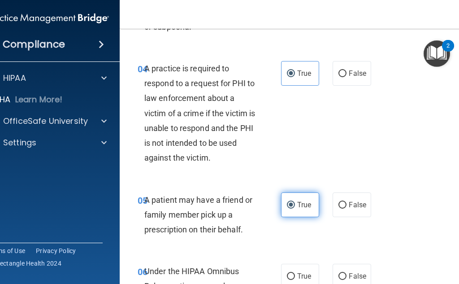
scroll to position [538, 0]
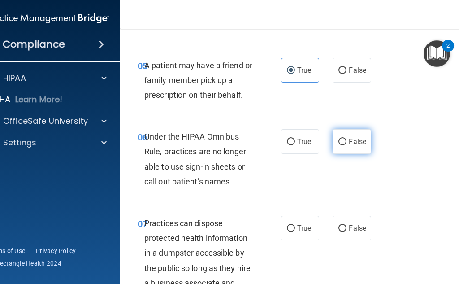
click at [334, 145] on label "False" at bounding box center [352, 141] width 38 height 25
click at [339, 145] on input "False" at bounding box center [343, 142] width 8 height 7
radio input "true"
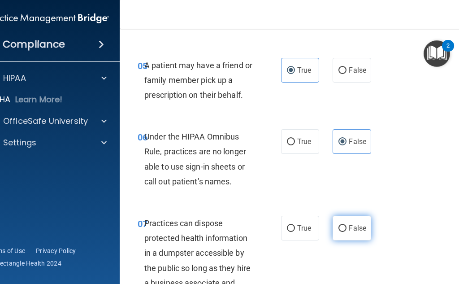
click at [339, 232] on input "False" at bounding box center [343, 228] width 8 height 7
radio input "true"
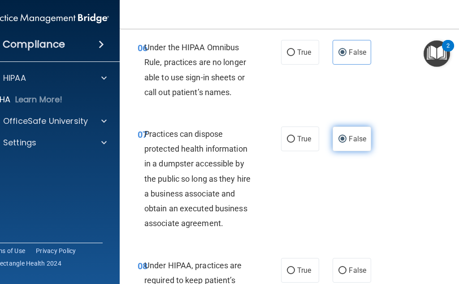
scroll to position [673, 0]
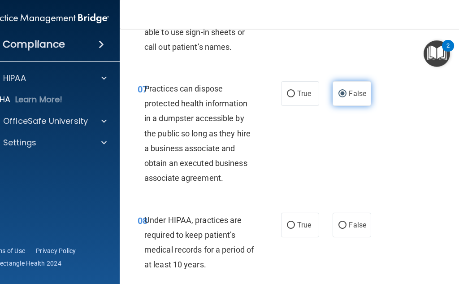
click at [338, 232] on label "False" at bounding box center [352, 225] width 38 height 25
click at [339, 229] on input "False" at bounding box center [343, 225] width 8 height 7
radio input "true"
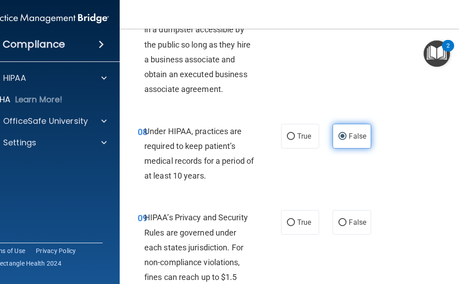
scroll to position [762, 0]
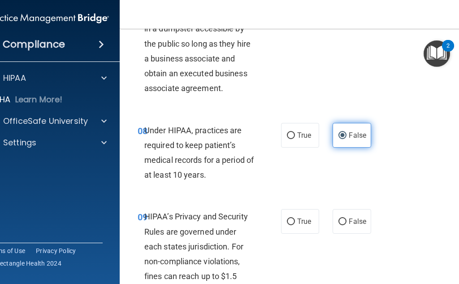
click at [341, 228] on label "False" at bounding box center [352, 221] width 38 height 25
click at [341, 225] on input "False" at bounding box center [343, 221] width 8 height 7
radio input "true"
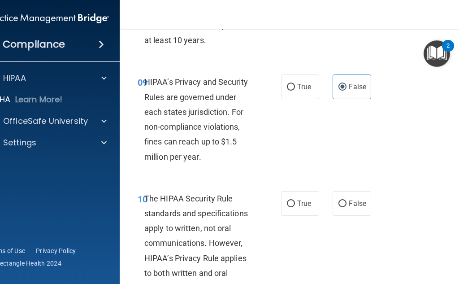
scroll to position [942, 0]
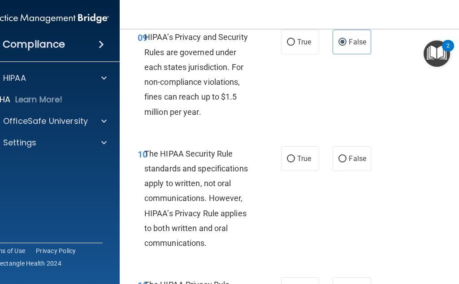
click at [301, 181] on div "10 The HIPAA Security Rule standards and specifications apply to written, not o…" at bounding box center [301, 200] width 341 height 131
click at [301, 165] on label "True" at bounding box center [300, 158] width 38 height 25
click at [295, 162] on input "True" at bounding box center [291, 159] width 8 height 7
radio input "true"
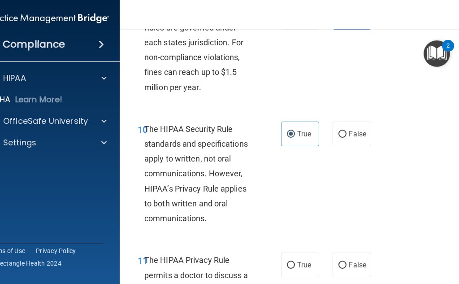
scroll to position [1032, 0]
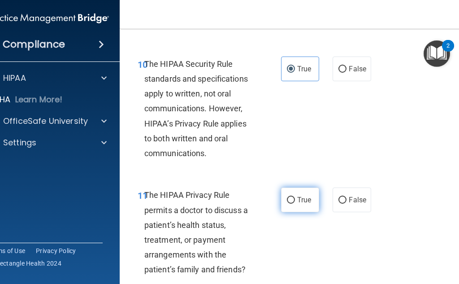
click at [297, 202] on span "True" at bounding box center [304, 200] width 14 height 9
click at [295, 202] on input "True" at bounding box center [291, 200] width 8 height 7
radio input "true"
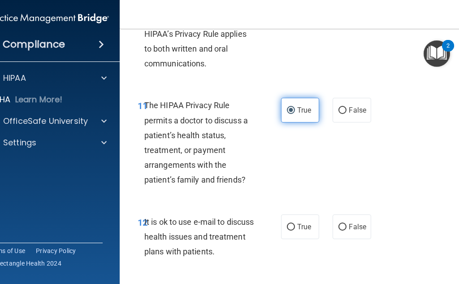
scroll to position [1166, 0]
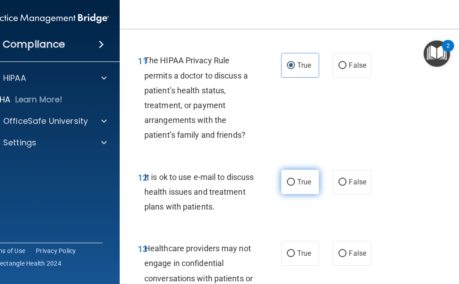
click at [292, 174] on label "True" at bounding box center [300, 182] width 38 height 25
click at [292, 179] on input "True" at bounding box center [291, 182] width 8 height 7
radio input "true"
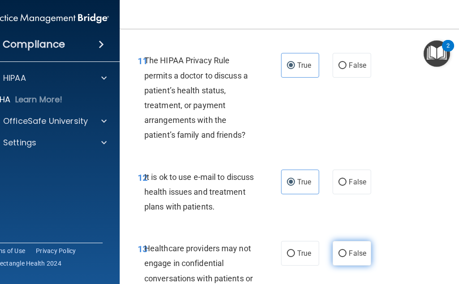
click at [351, 257] on span "False" at bounding box center [357, 253] width 17 height 9
click at [347, 257] on input "False" at bounding box center [343, 253] width 8 height 7
radio input "true"
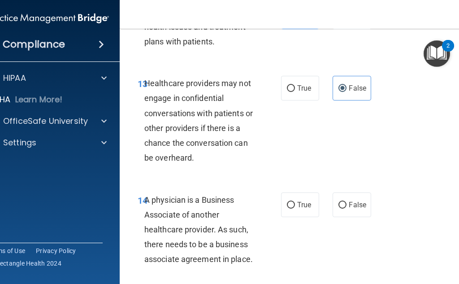
scroll to position [1346, 0]
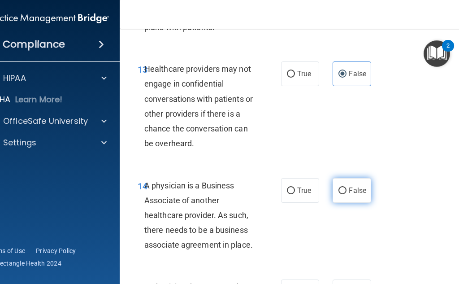
click at [355, 185] on label "False" at bounding box center [352, 190] width 38 height 25
click at [347, 187] on input "False" at bounding box center [343, 190] width 8 height 7
radio input "true"
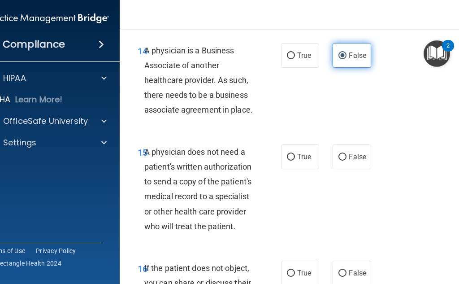
scroll to position [1525, 0]
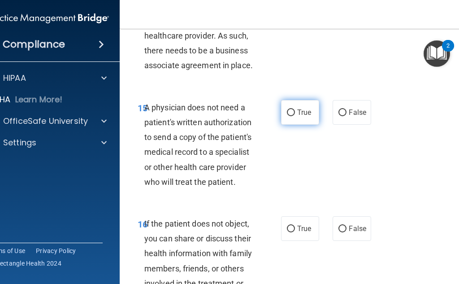
click at [287, 117] on label "True" at bounding box center [300, 112] width 38 height 25
click at [287, 116] on input "True" at bounding box center [291, 112] width 8 height 7
radio input "true"
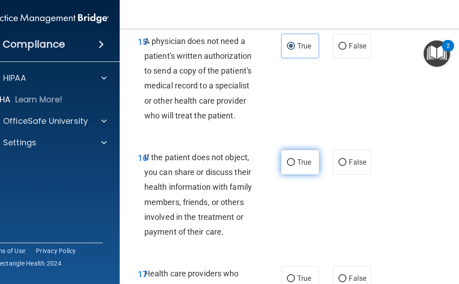
scroll to position [1615, 0]
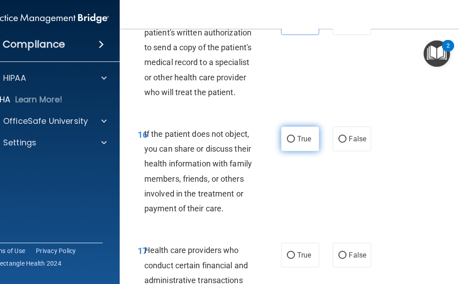
drag, startPoint x: 287, startPoint y: 132, endPoint x: 292, endPoint y: 131, distance: 4.5
click at [291, 131] on label "True" at bounding box center [300, 138] width 38 height 25
click at [291, 136] on input "True" at bounding box center [291, 139] width 8 height 7
radio input "true"
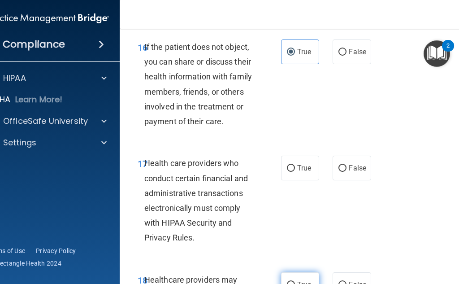
scroll to position [1704, 0]
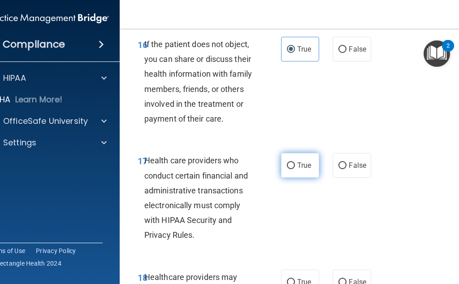
click at [288, 168] on input "True" at bounding box center [291, 165] width 8 height 7
radio input "true"
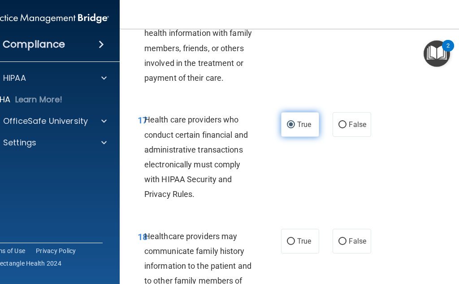
scroll to position [1794, 0]
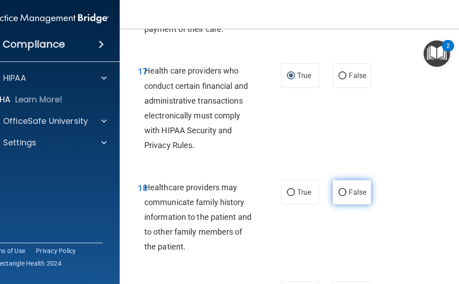
click at [335, 192] on label "False" at bounding box center [352, 192] width 38 height 25
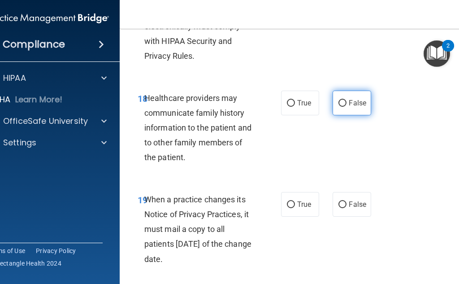
scroll to position [1884, 0]
click at [351, 100] on span "False" at bounding box center [357, 102] width 17 height 9
click at [347, 100] on input "False" at bounding box center [343, 103] width 8 height 7
radio input "true"
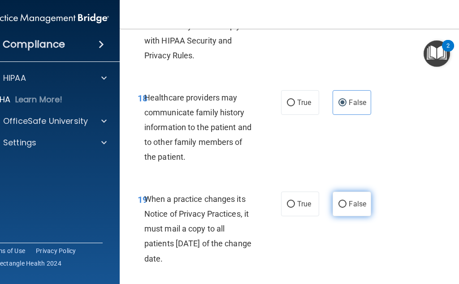
click at [352, 212] on label "False" at bounding box center [352, 204] width 38 height 25
click at [347, 208] on input "False" at bounding box center [343, 204] width 8 height 7
radio input "true"
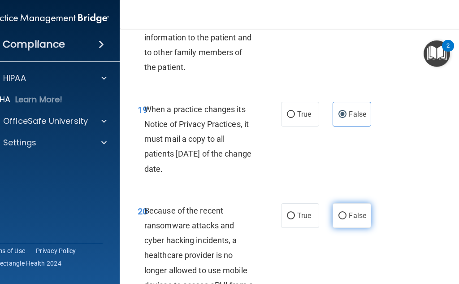
click at [352, 212] on span "False" at bounding box center [357, 215] width 17 height 9
click at [347, 213] on input "False" at bounding box center [343, 216] width 8 height 7
radio input "true"
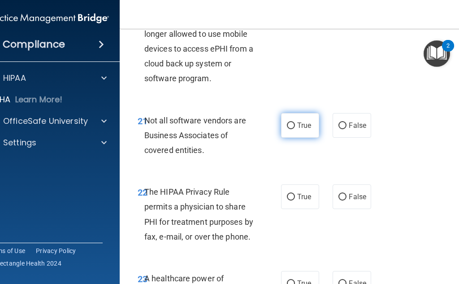
scroll to position [2243, 0]
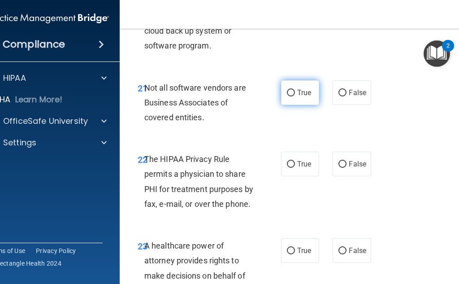
click at [301, 96] on span "True" at bounding box center [304, 92] width 14 height 9
click at [295, 96] on input "True" at bounding box center [291, 93] width 8 height 7
radio input "true"
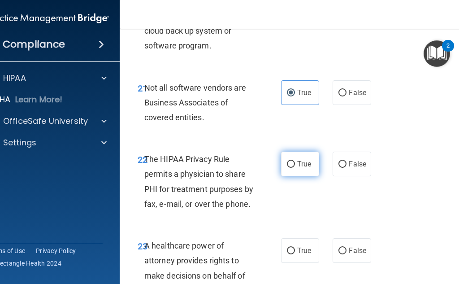
click at [302, 167] on span "True" at bounding box center [304, 164] width 14 height 9
click at [295, 167] on input "True" at bounding box center [291, 164] width 8 height 7
radio input "true"
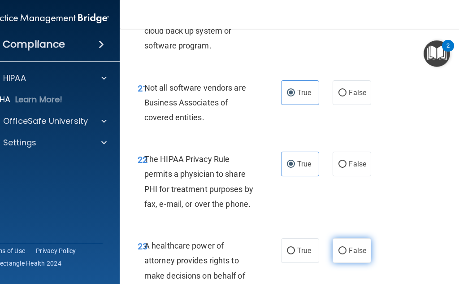
click at [349, 248] on span "False" at bounding box center [357, 250] width 17 height 9
click at [347, 248] on input "False" at bounding box center [343, 251] width 8 height 7
radio input "true"
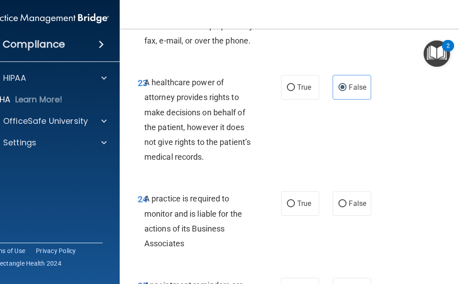
scroll to position [2422, 0]
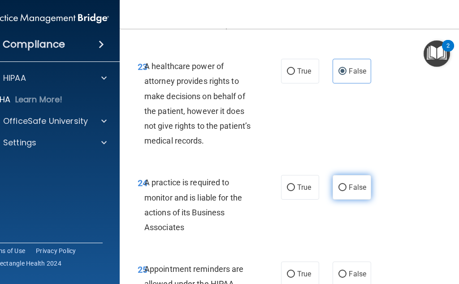
click at [338, 192] on label "False" at bounding box center [352, 187] width 38 height 25
click at [339, 191] on input "False" at bounding box center [343, 187] width 8 height 7
radio input "true"
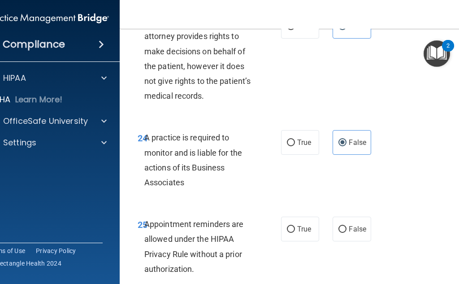
scroll to position [2512, 0]
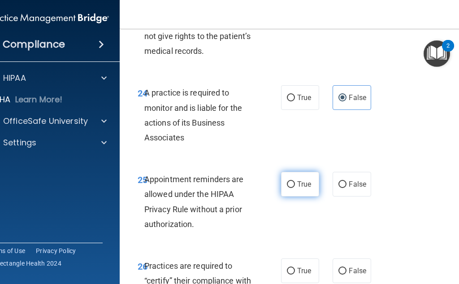
click at [297, 187] on span "True" at bounding box center [304, 184] width 14 height 9
click at [295, 187] on input "True" at bounding box center [291, 184] width 8 height 7
radio input "true"
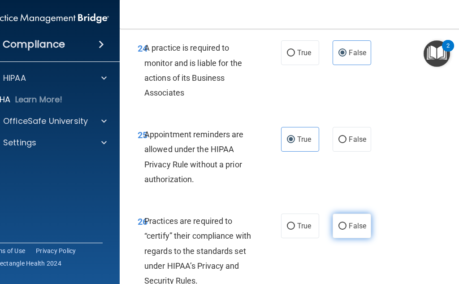
click at [351, 225] on span "False" at bounding box center [357, 226] width 17 height 9
click at [347, 225] on input "False" at bounding box center [343, 226] width 8 height 7
radio input "true"
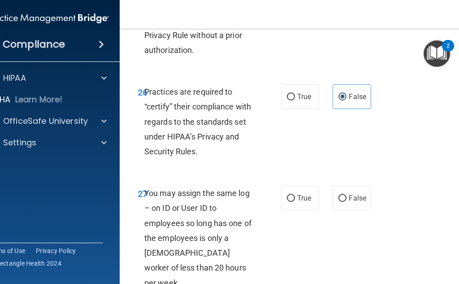
scroll to position [2691, 0]
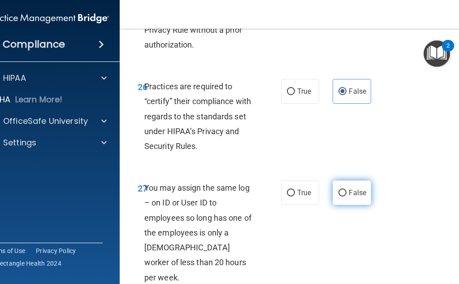
click at [340, 198] on label "False" at bounding box center [352, 192] width 38 height 25
click at [340, 196] on input "False" at bounding box center [343, 193] width 8 height 7
radio input "true"
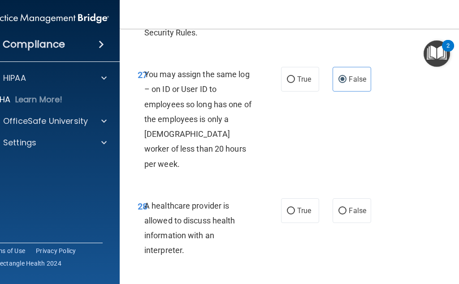
scroll to position [2826, 0]
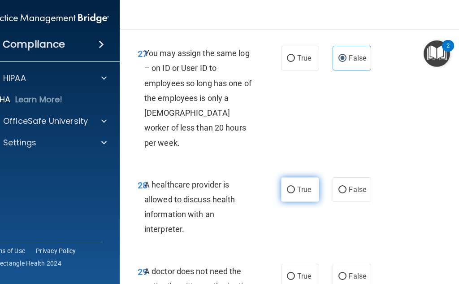
click at [290, 183] on label "True" at bounding box center [300, 189] width 38 height 25
click at [290, 187] on input "True" at bounding box center [291, 190] width 8 height 7
radio input "true"
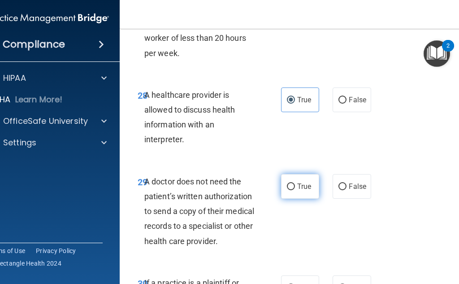
click at [290, 179] on label "True" at bounding box center [300, 186] width 38 height 25
click at [290, 183] on input "True" at bounding box center [291, 186] width 8 height 7
radio input "true"
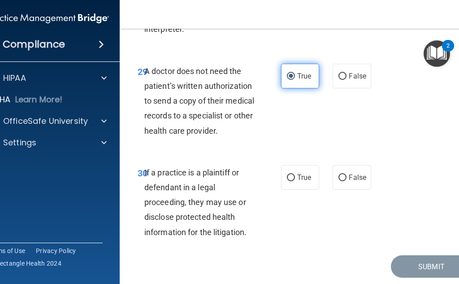
scroll to position [3041, 0]
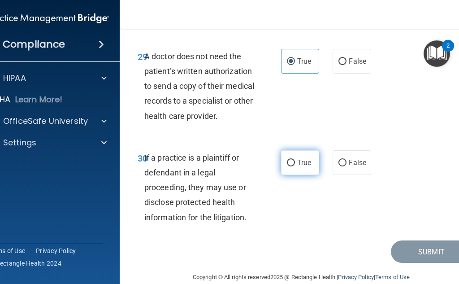
click at [287, 157] on label "True" at bounding box center [300, 162] width 38 height 25
click at [287, 160] on input "True" at bounding box center [291, 163] width 8 height 7
radio input "true"
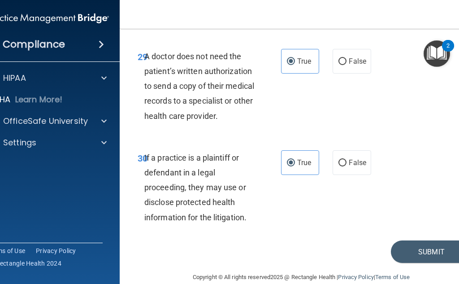
click at [425, 224] on div "30 If a practice is a plaintiff or defendant in a legal proceeding, they may us…" at bounding box center [301, 189] width 341 height 101
click at [425, 240] on button "Submit" at bounding box center [431, 251] width 81 height 23
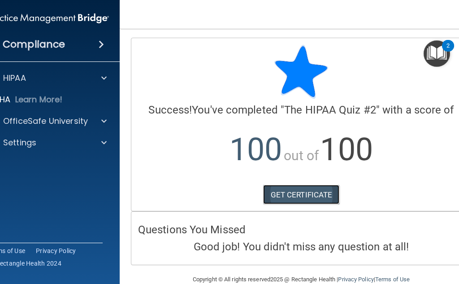
click at [307, 188] on link "GET CERTIFICATE" at bounding box center [301, 195] width 77 height 20
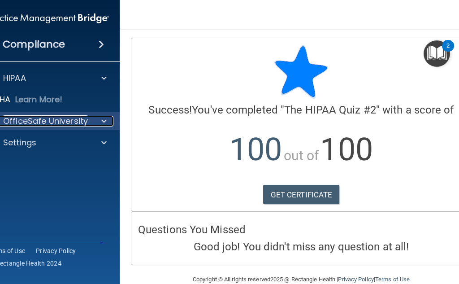
click at [71, 118] on p "OfficeSafe University" at bounding box center [45, 121] width 85 height 11
click at [101, 122] on span at bounding box center [103, 121] width 5 height 11
click at [96, 118] on div at bounding box center [102, 121] width 22 height 11
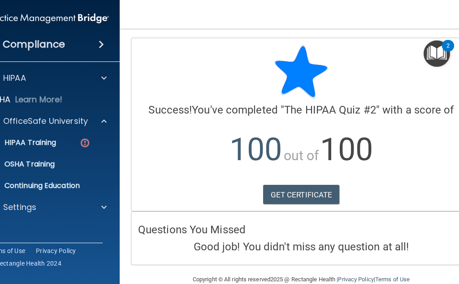
click at [47, 152] on ul "HIPAA Training OSHA Training Continuing Education" at bounding box center [48, 162] width 162 height 65
click at [58, 140] on div "HIPAA Training" at bounding box center [43, 142] width 122 height 9
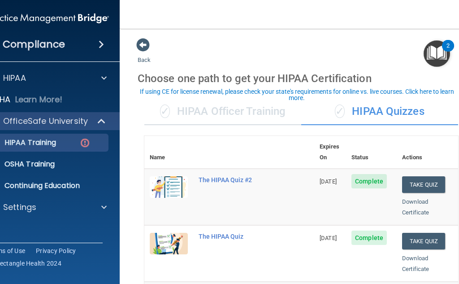
click at [429, 49] on img "Open Resource Center, 2 new notifications" at bounding box center [437, 53] width 26 height 26
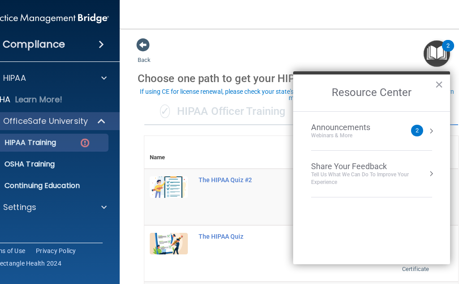
click at [359, 32] on main "Back Choose one path to get your HIPAA Certification ✓ HIPAA Officer Training ✓…" at bounding box center [301, 156] width 363 height 255
click at [438, 88] on button "×" at bounding box center [439, 84] width 9 height 14
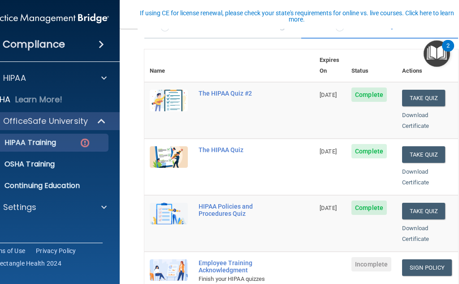
scroll to position [90, 0]
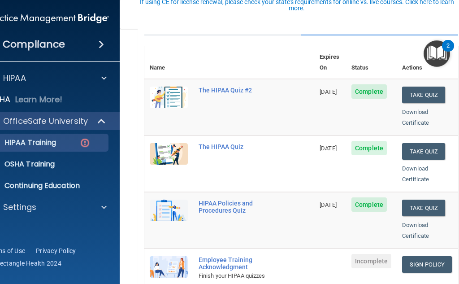
click at [434, 54] on img "Open Resource Center, 2 new notifications" at bounding box center [437, 53] width 26 height 26
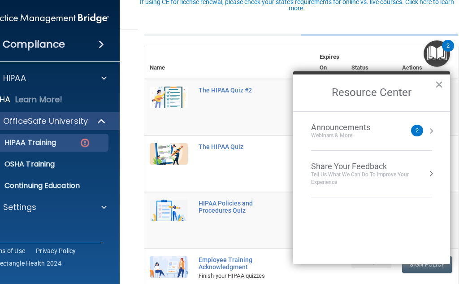
click at [434, 54] on img "Open Resource Center, 2 new notifications" at bounding box center [437, 53] width 26 height 26
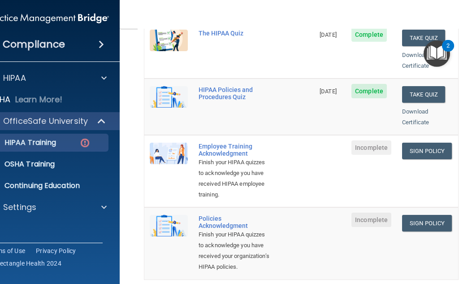
scroll to position [224, 0]
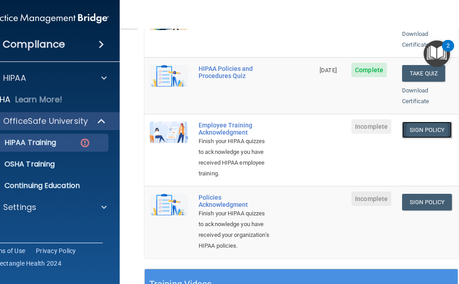
click at [423, 122] on link "Sign Policy" at bounding box center [427, 130] width 50 height 17
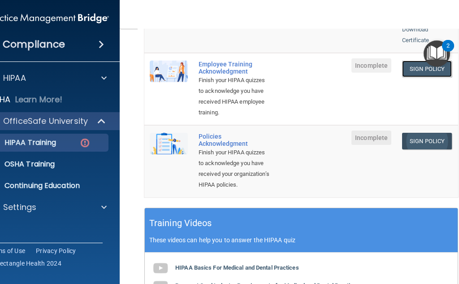
scroll to position [269, 0]
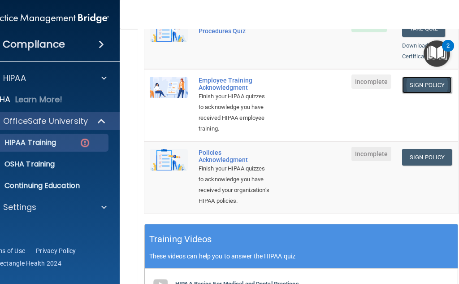
click at [423, 77] on link "Sign Policy" at bounding box center [427, 85] width 50 height 17
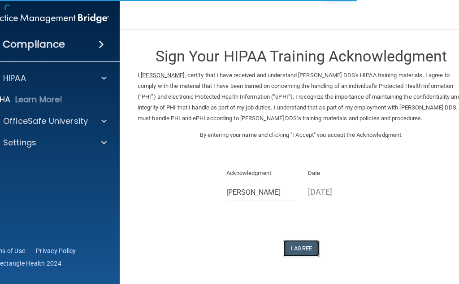
click at [289, 242] on button "I Agree" at bounding box center [301, 248] width 36 height 17
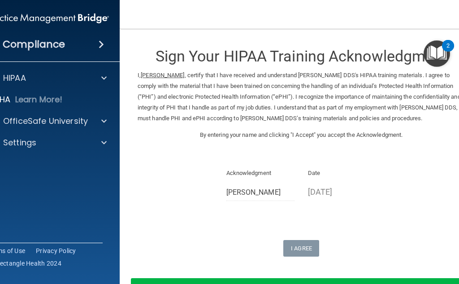
scroll to position [65, 0]
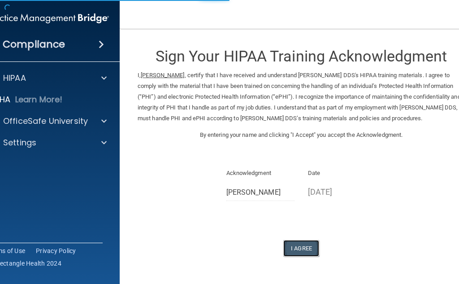
click at [306, 244] on button "I Agree" at bounding box center [301, 248] width 36 height 17
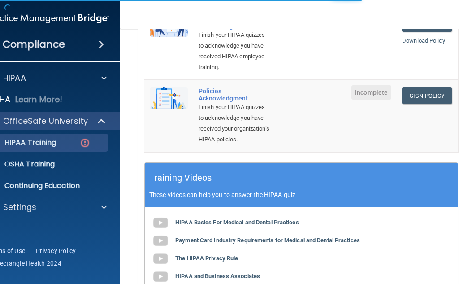
scroll to position [359, 0]
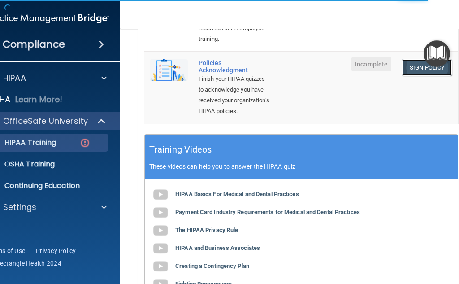
click at [421, 70] on link "Sign Policy" at bounding box center [427, 67] width 50 height 17
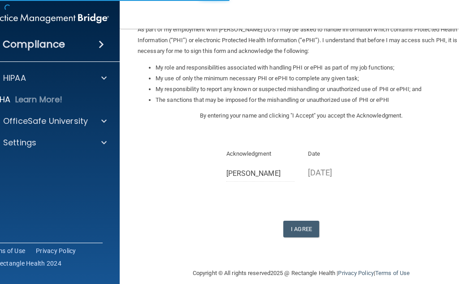
scroll to position [127, 0]
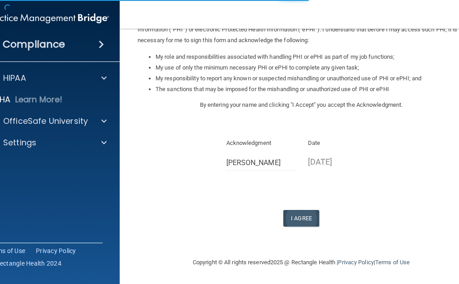
click at [305, 226] on form "Sign Your HIPAA Policies Acknowledgment I, Paola Hernandez , have been given th…" at bounding box center [301, 79] width 327 height 337
click at [303, 215] on button "I Agree" at bounding box center [301, 218] width 36 height 17
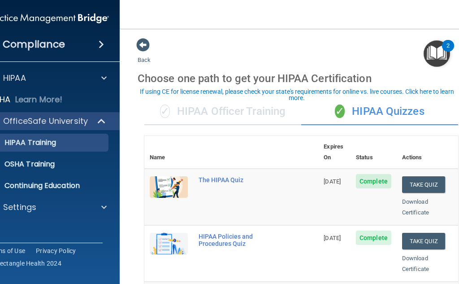
click at [80, 45] on div "Compliance" at bounding box center [48, 45] width 144 height 20
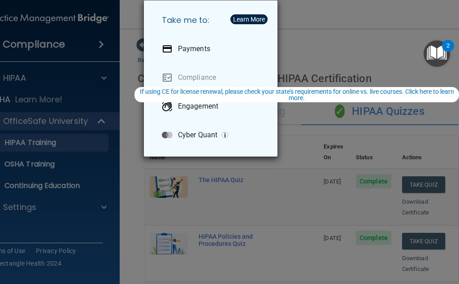
click at [110, 52] on div "Take me to: Payments Compliance Engagement Cyber Quant" at bounding box center [229, 142] width 459 height 284
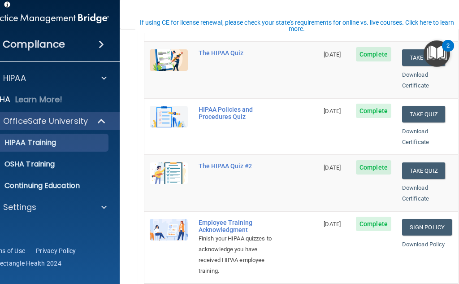
scroll to position [179, 0]
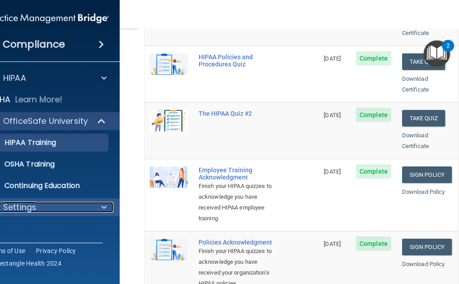
click at [58, 209] on div "Settings" at bounding box center [35, 207] width 111 height 11
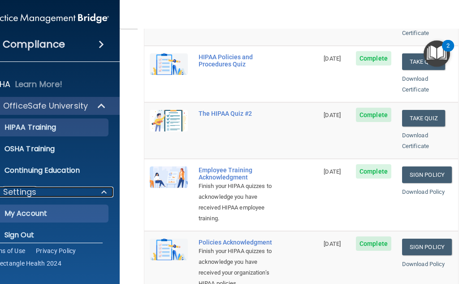
scroll to position [24, 0]
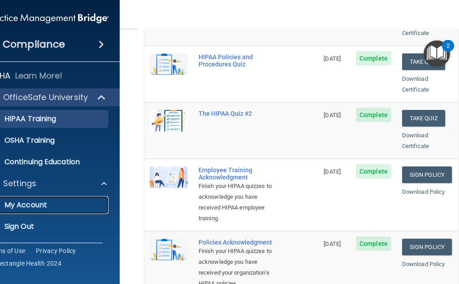
click at [30, 202] on p "My Account" at bounding box center [43, 204] width 122 height 9
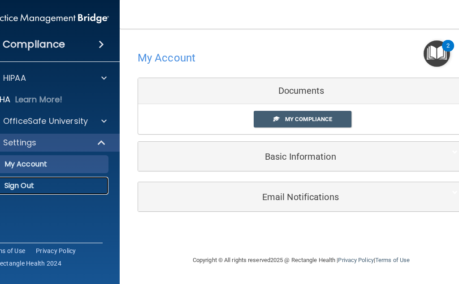
click at [13, 192] on link "Sign Out" at bounding box center [37, 186] width 141 height 18
